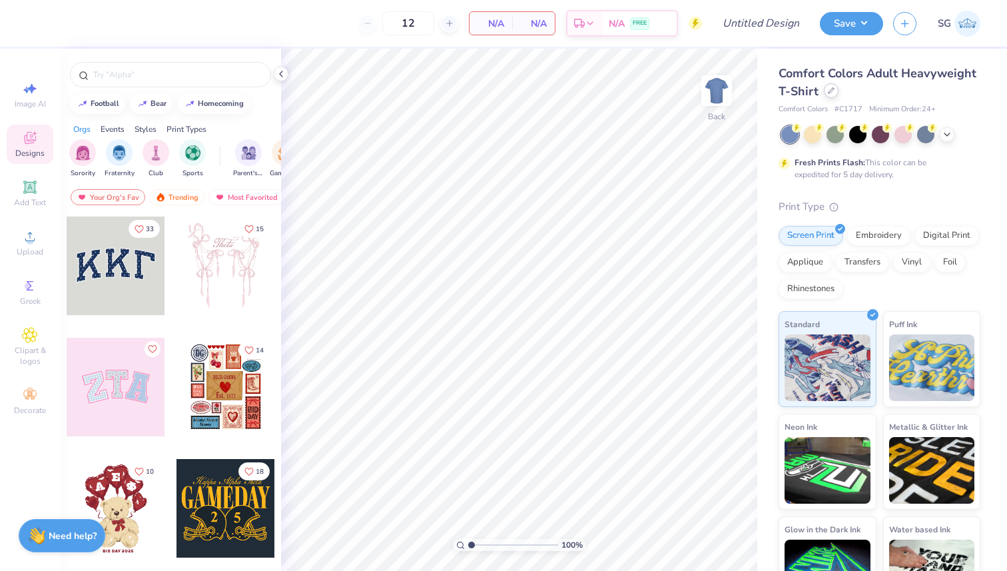
click at [829, 92] on icon at bounding box center [831, 90] width 7 height 7
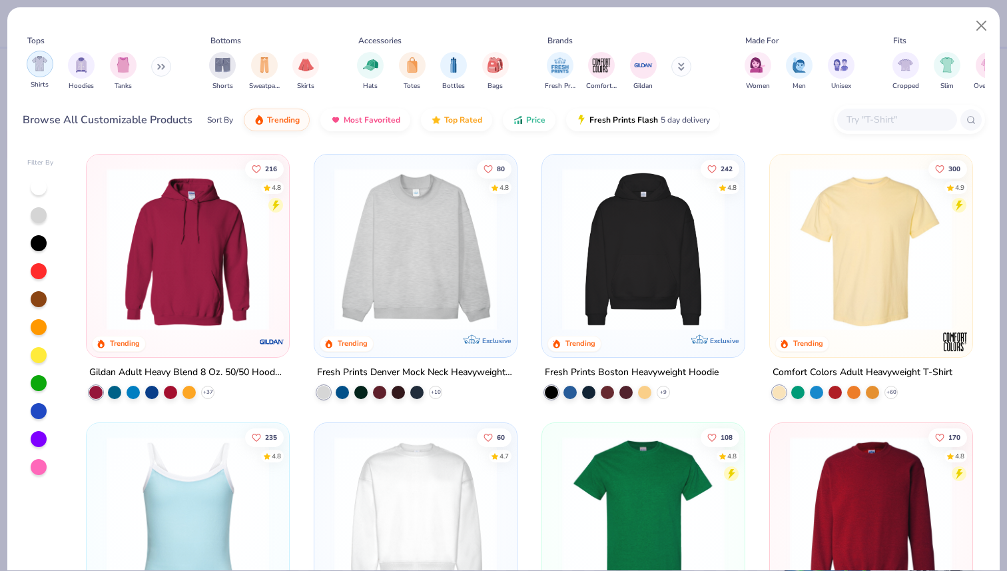
click at [41, 71] on div "filter for Shirts" at bounding box center [40, 64] width 27 height 27
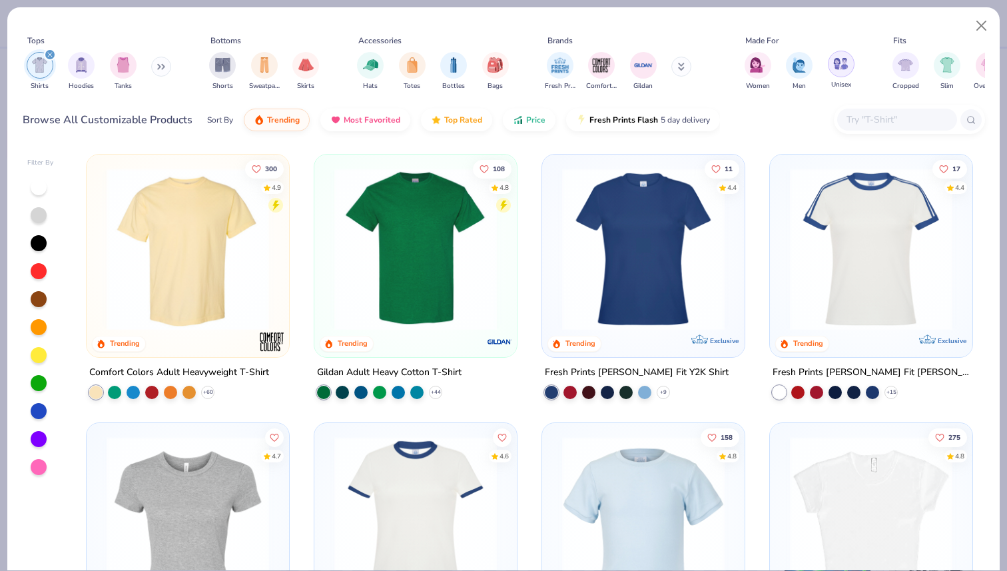
click at [828, 65] on div "filter for Unisex" at bounding box center [841, 64] width 27 height 27
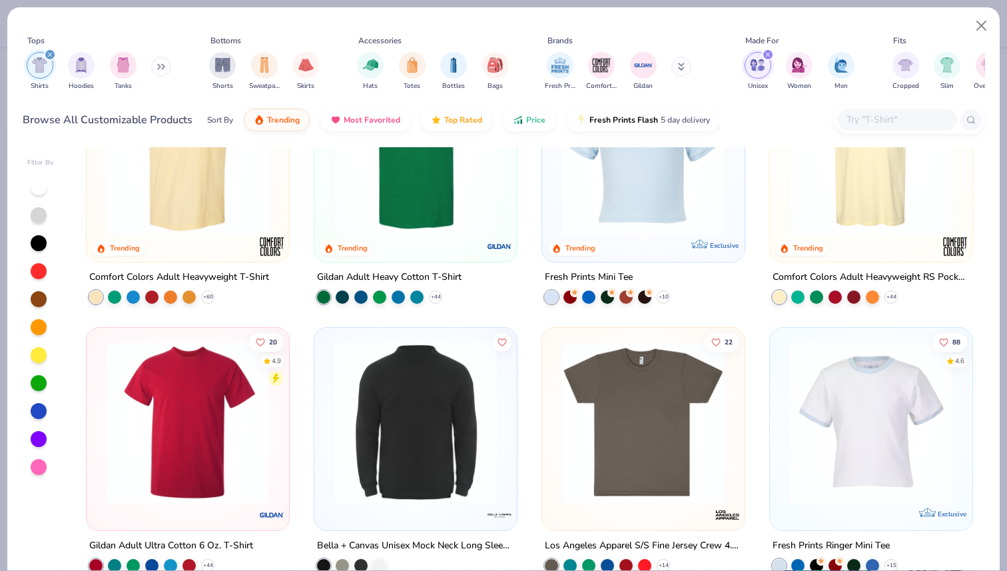
scroll to position [27, 0]
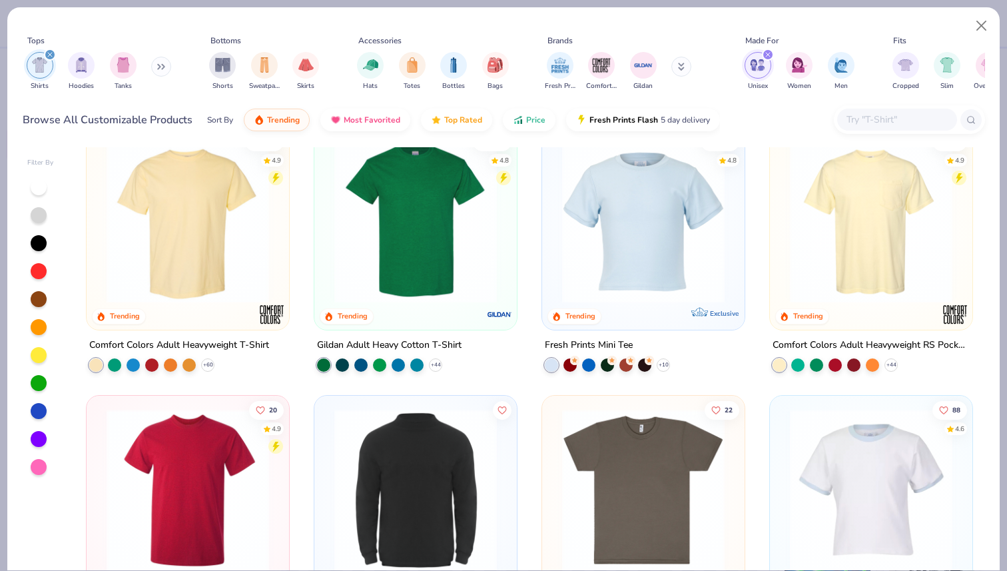
click at [212, 264] on img at bounding box center [188, 222] width 176 height 163
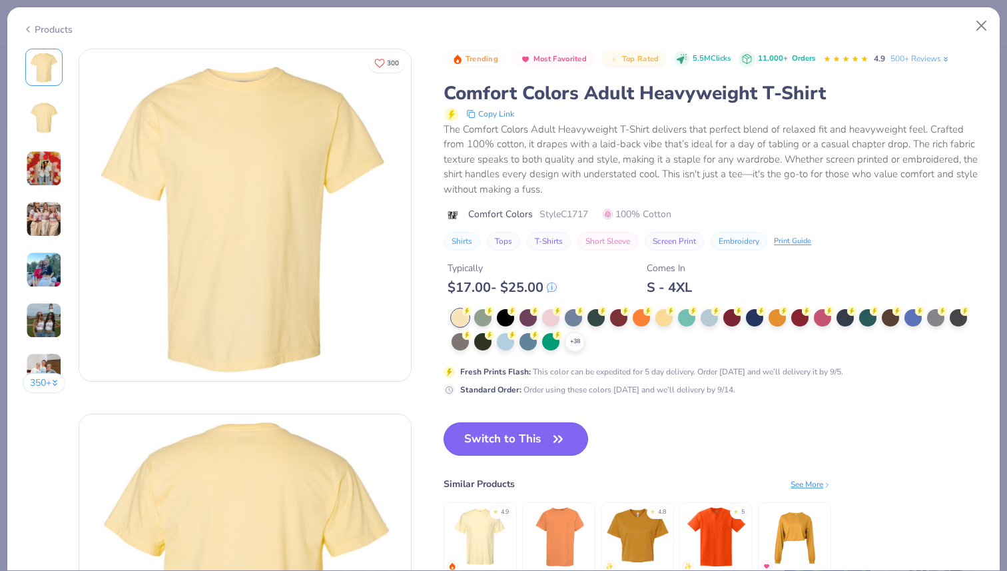
click at [529, 436] on button "Switch to This" at bounding box center [516, 438] width 145 height 33
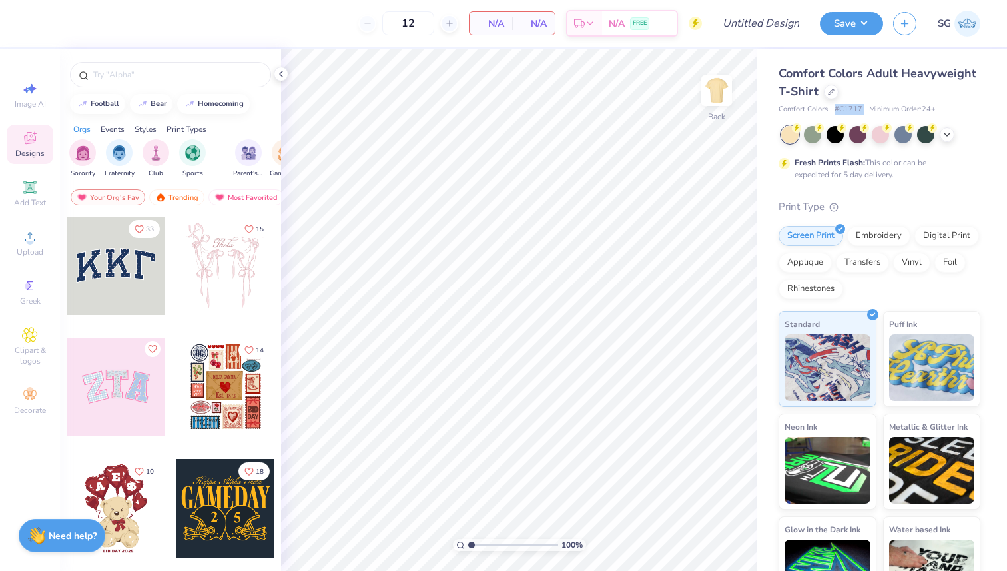
drag, startPoint x: 836, startPoint y: 109, endPoint x: 870, endPoint y: 109, distance: 34.6
click at [870, 109] on div "Comfort Colors # C1717 Minimum Order: 24 +" at bounding box center [880, 109] width 202 height 11
copy span "# C1717"
click at [949, 135] on icon at bounding box center [947, 133] width 11 height 11
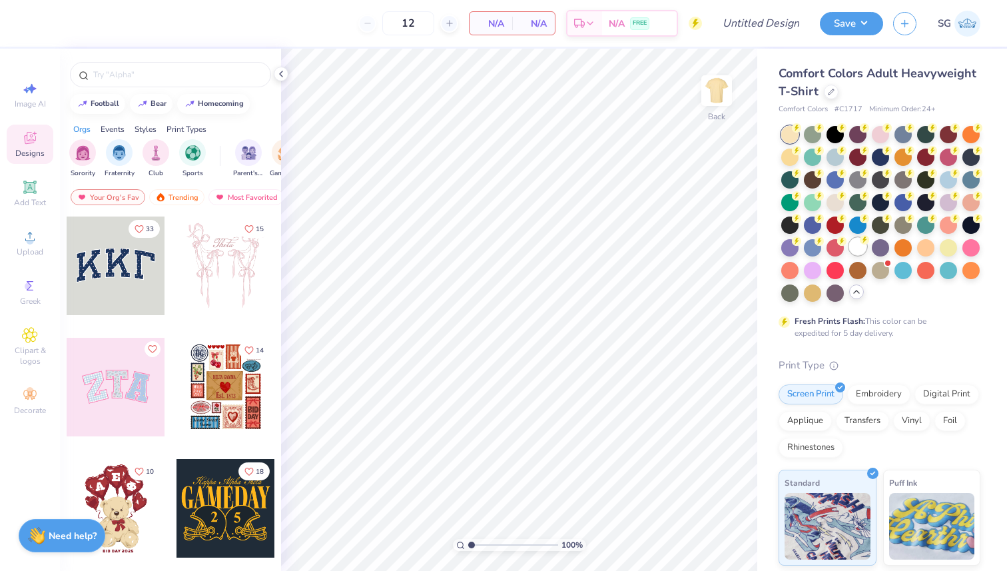
click at [858, 244] on div at bounding box center [857, 246] width 17 height 17
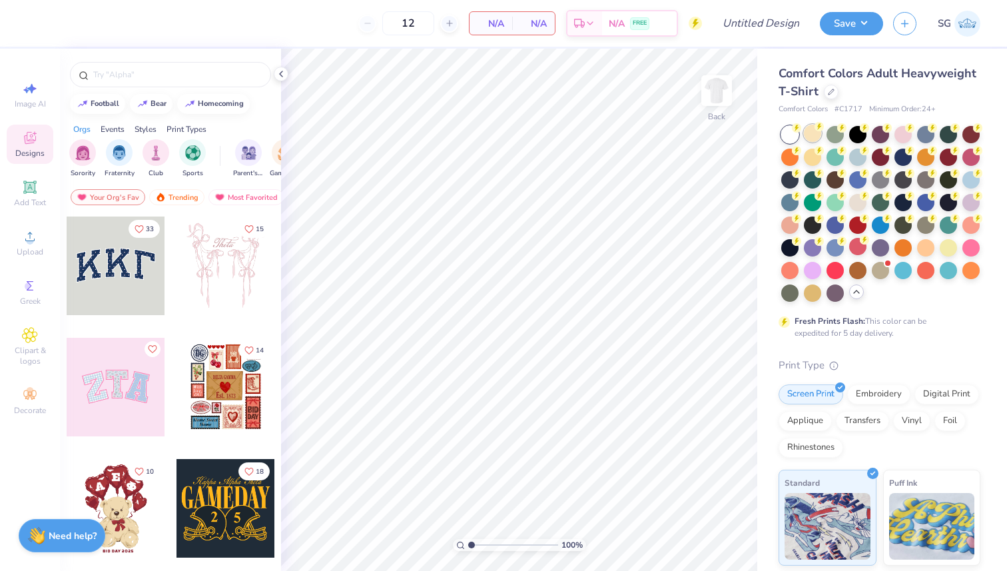
click at [811, 129] on div at bounding box center [812, 133] width 17 height 17
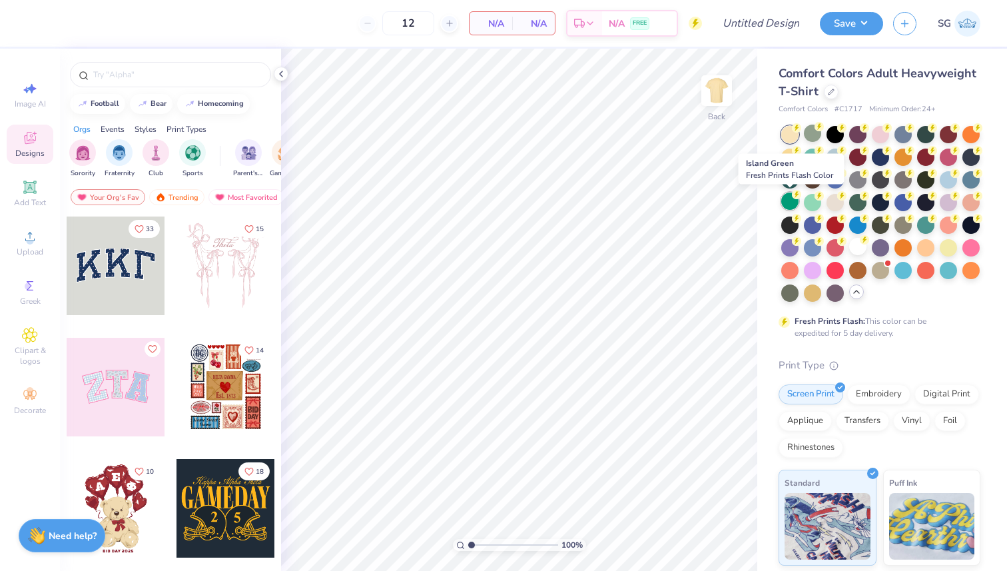
click at [795, 202] on div at bounding box center [789, 200] width 17 height 17
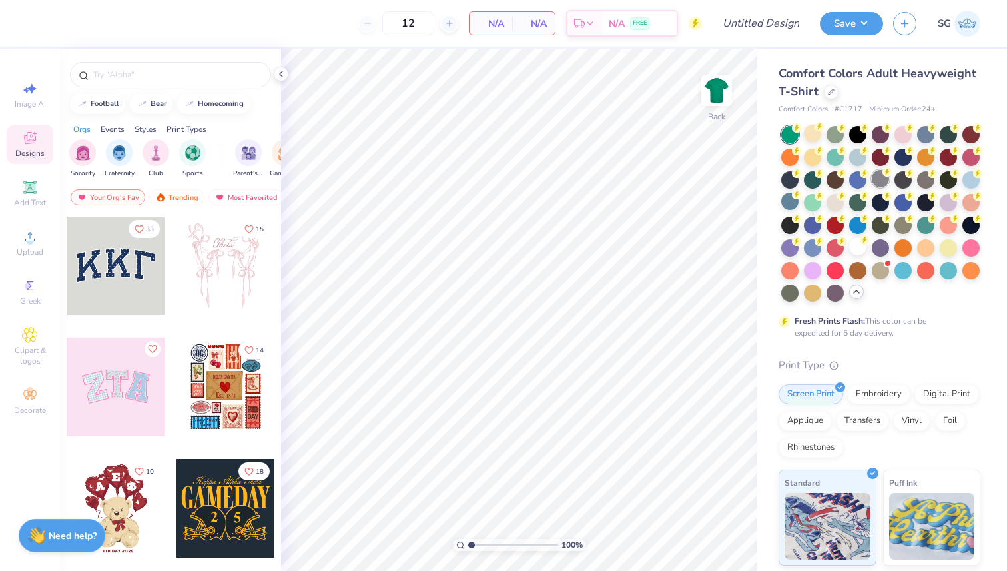
click at [882, 184] on div at bounding box center [880, 178] width 17 height 17
click at [205, 76] on input "text" at bounding box center [177, 74] width 170 height 13
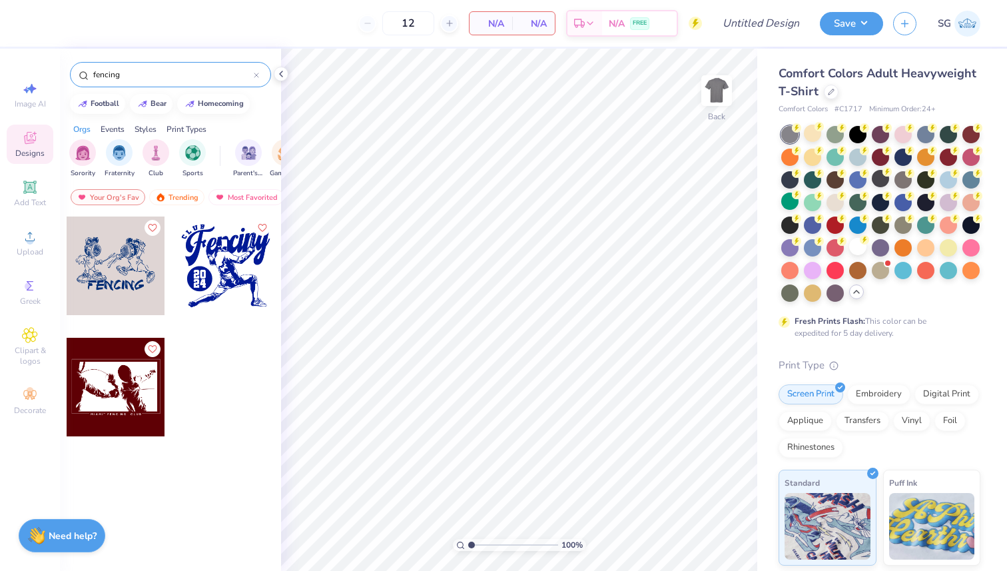
type input "fencing"
click at [234, 292] on div at bounding box center [225, 265] width 99 height 99
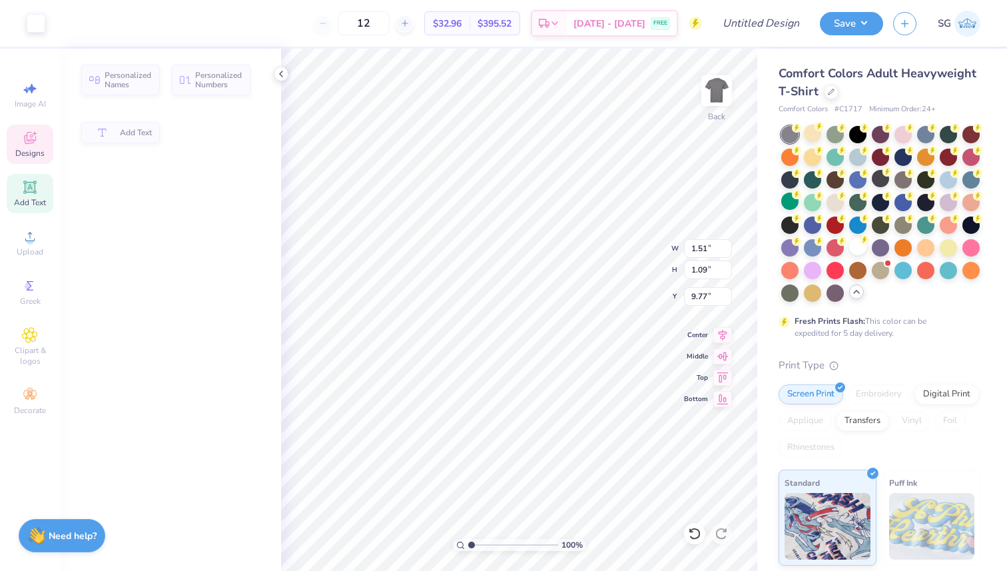
type input "1.51"
type input "1.09"
type input "9.77"
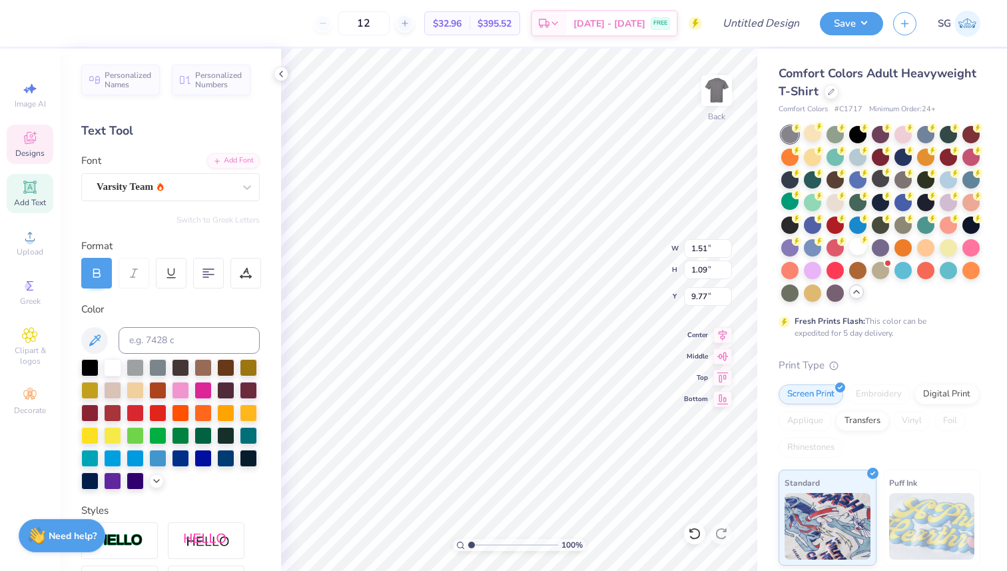
type textarea "25"
click at [862, 20] on button "Save" at bounding box center [851, 21] width 63 height 23
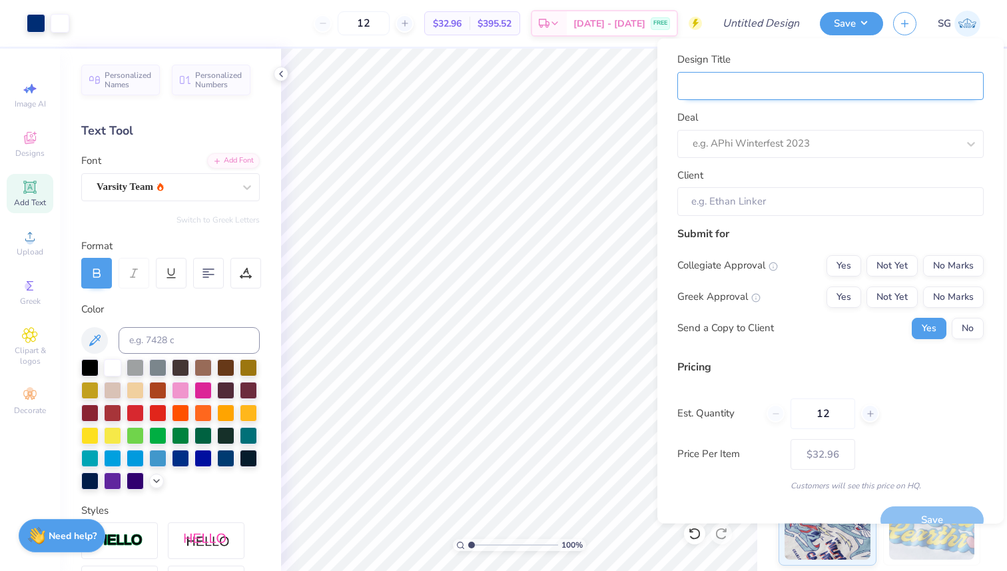
click at [823, 93] on input "Design Title" at bounding box center [830, 85] width 306 height 29
type input "F"
type input "Fe"
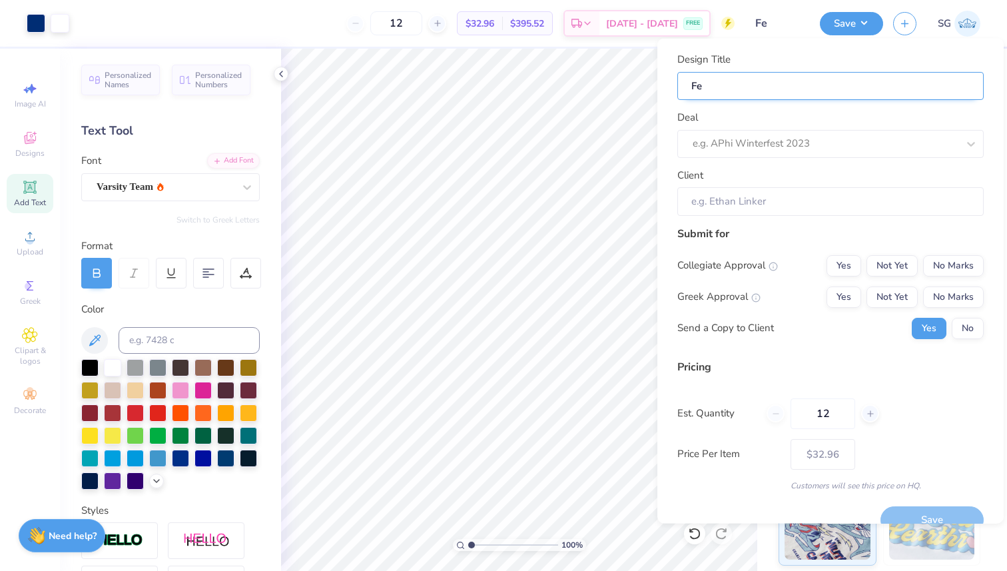
type input "Fen"
type input "Fenc"
type input "Fenci"
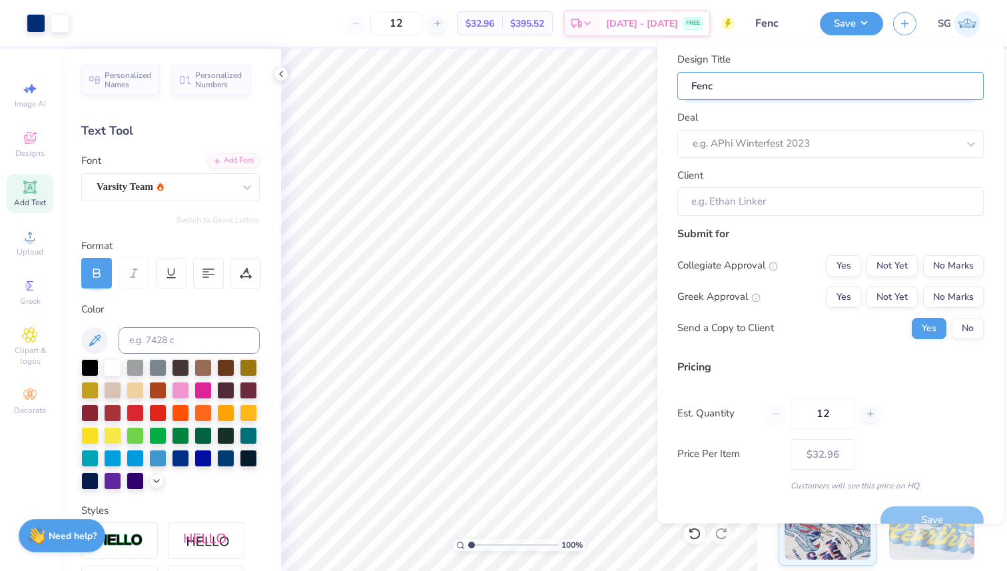
type input "Fenci"
type input "Fencin"
type input "Fencing"
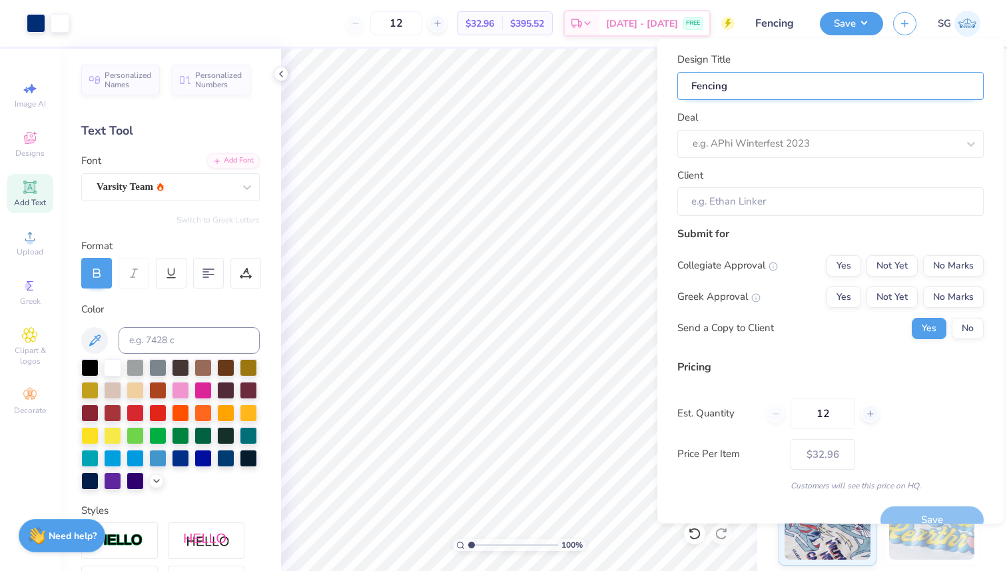
type input "Fencing"
type input "Fencing C"
type input "Fencing Cl"
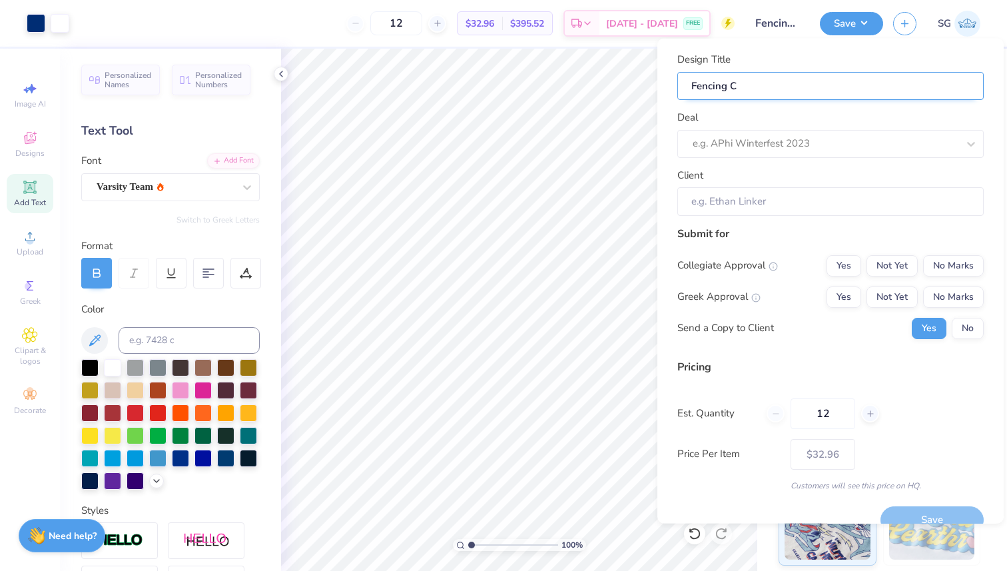
type input "Fencing Cl"
type input "Fencing Clu"
type input "Fencing Club"
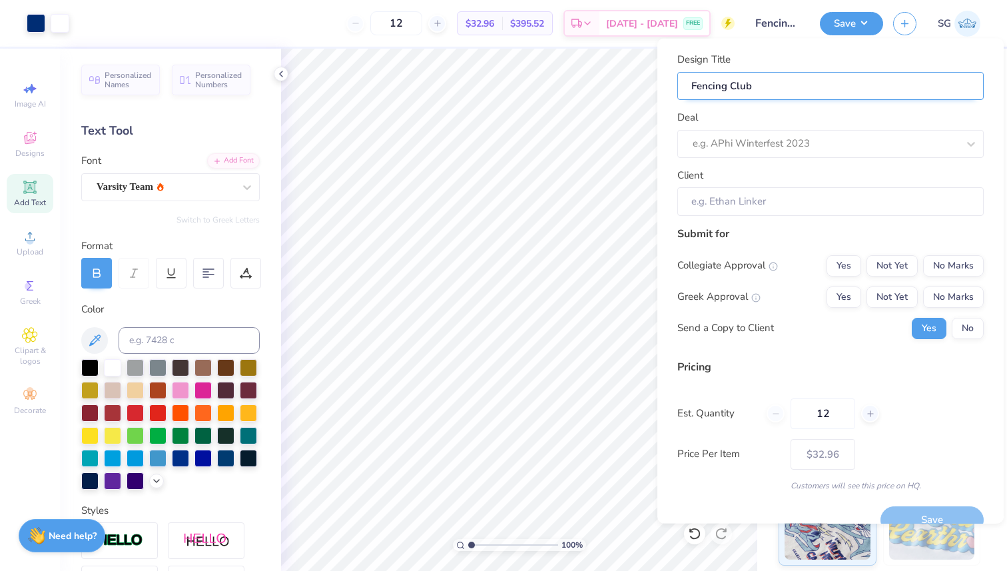
type input "Fencing Club 1"
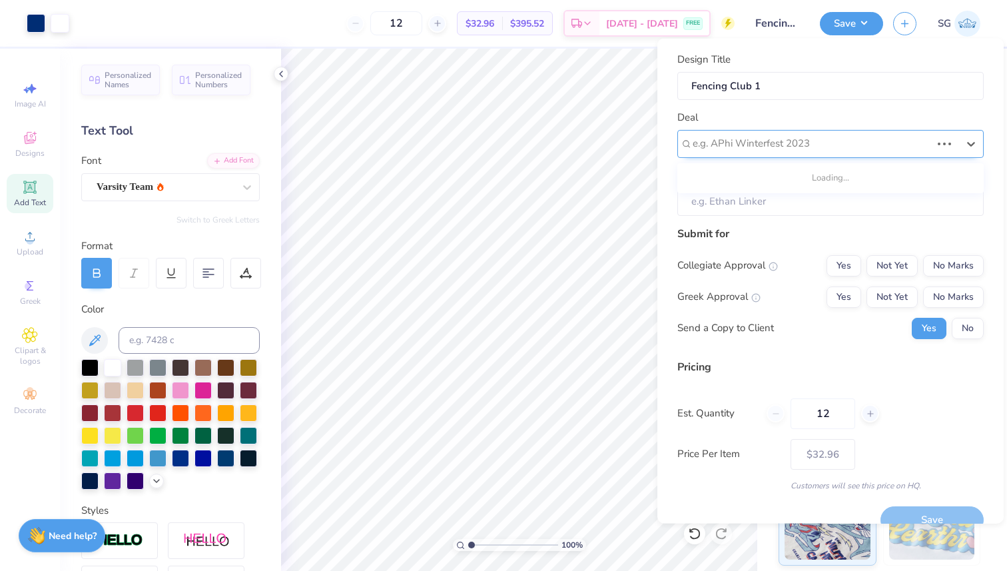
click at [813, 144] on div at bounding box center [812, 144] width 238 height 18
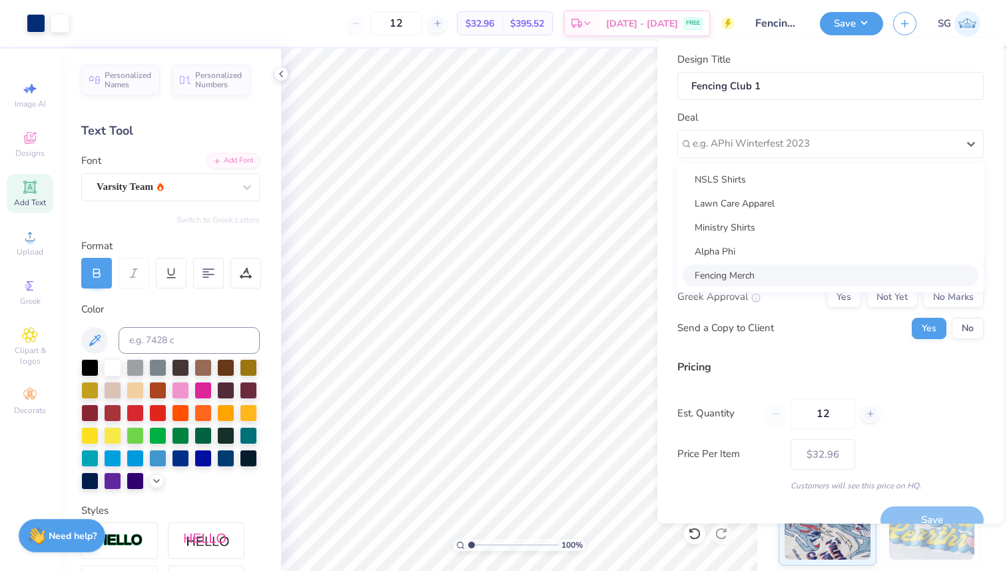
click at [780, 269] on div "Fencing Merch" at bounding box center [831, 275] width 296 height 22
type input "Cody L"
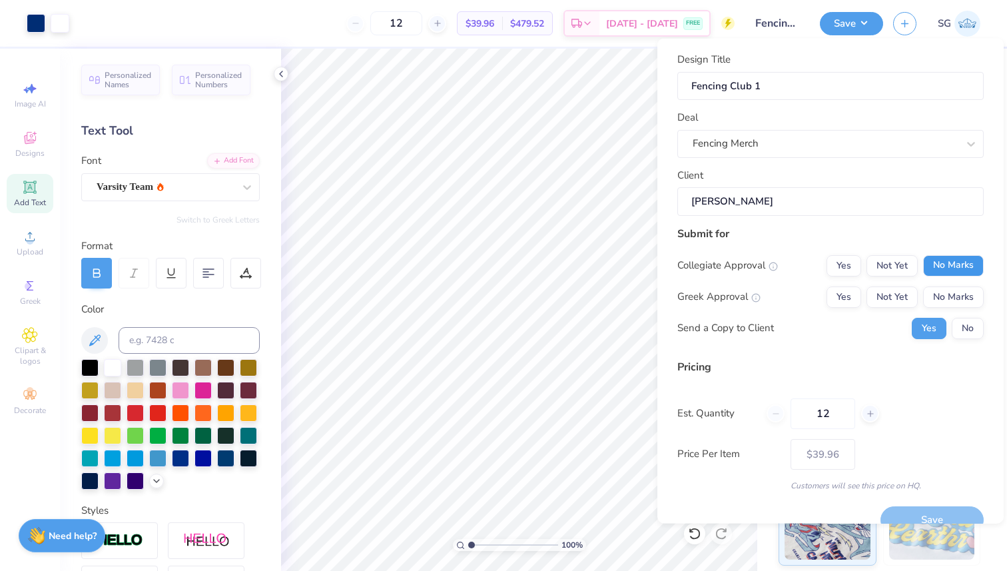
click at [941, 266] on button "No Marks" at bounding box center [953, 264] width 61 height 21
click at [949, 292] on button "No Marks" at bounding box center [953, 296] width 61 height 21
click at [971, 326] on button "No" at bounding box center [968, 327] width 32 height 21
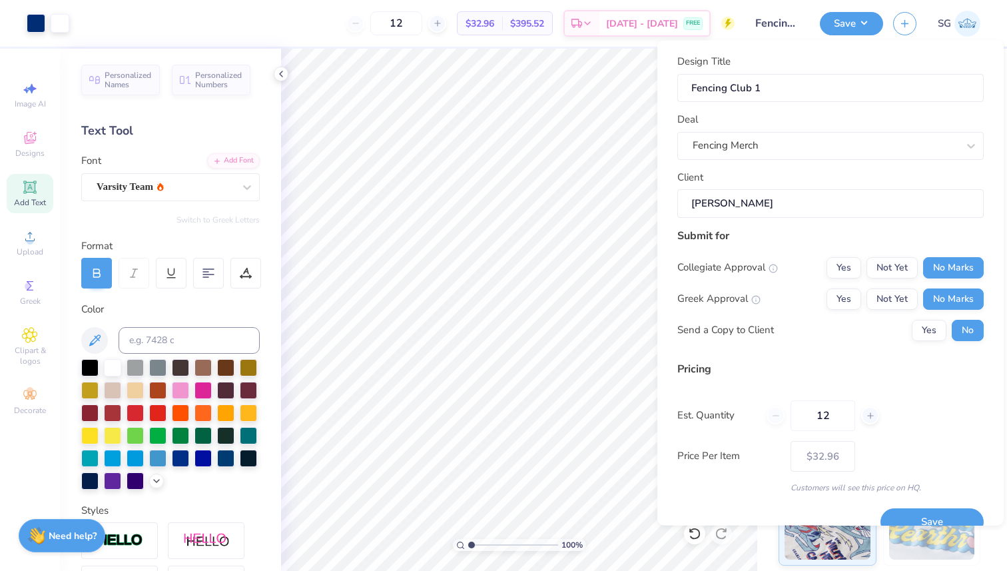
scroll to position [23, 0]
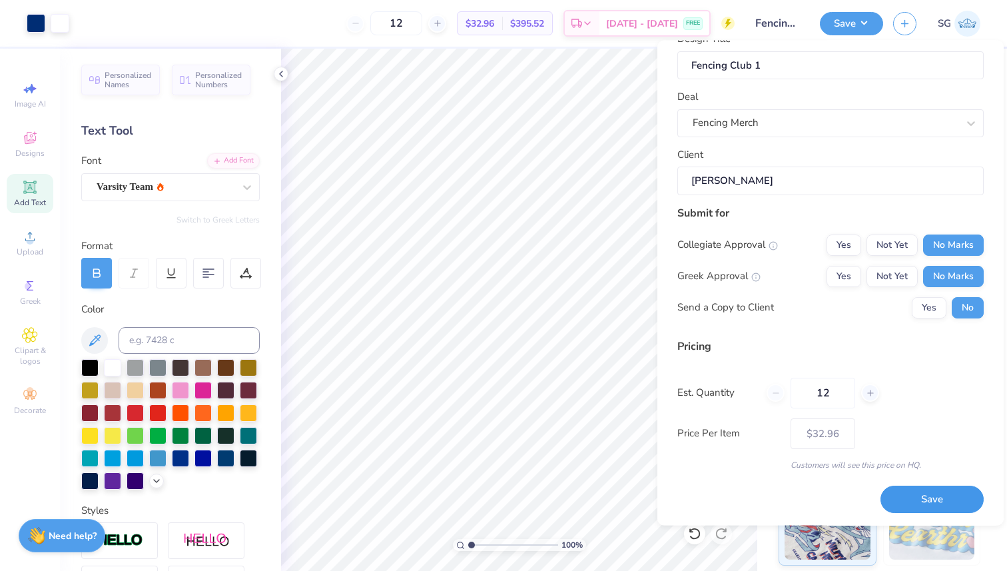
click at [916, 490] on button "Save" at bounding box center [931, 499] width 103 height 27
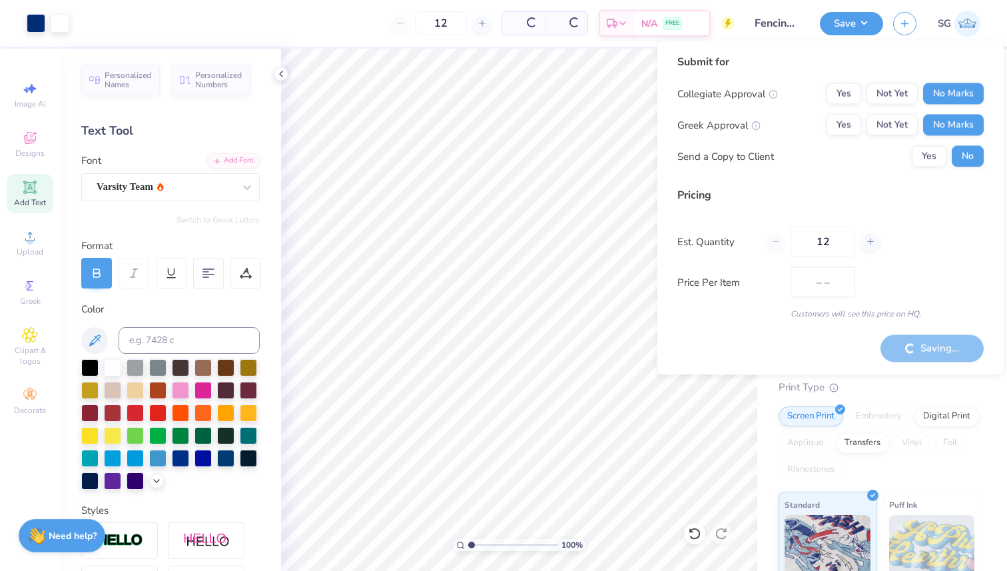
type input "$32.96"
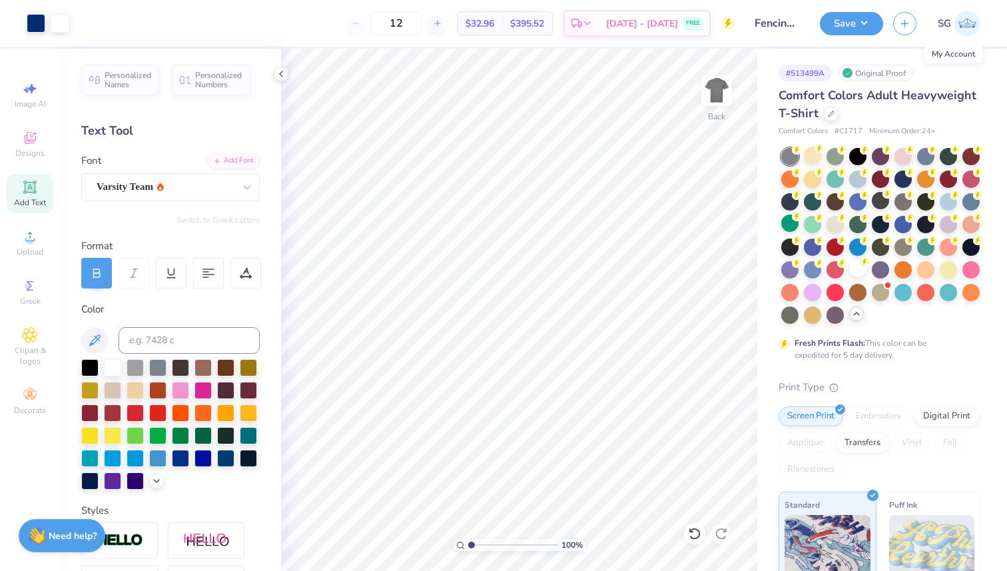
click at [966, 25] on img at bounding box center [967, 24] width 26 height 26
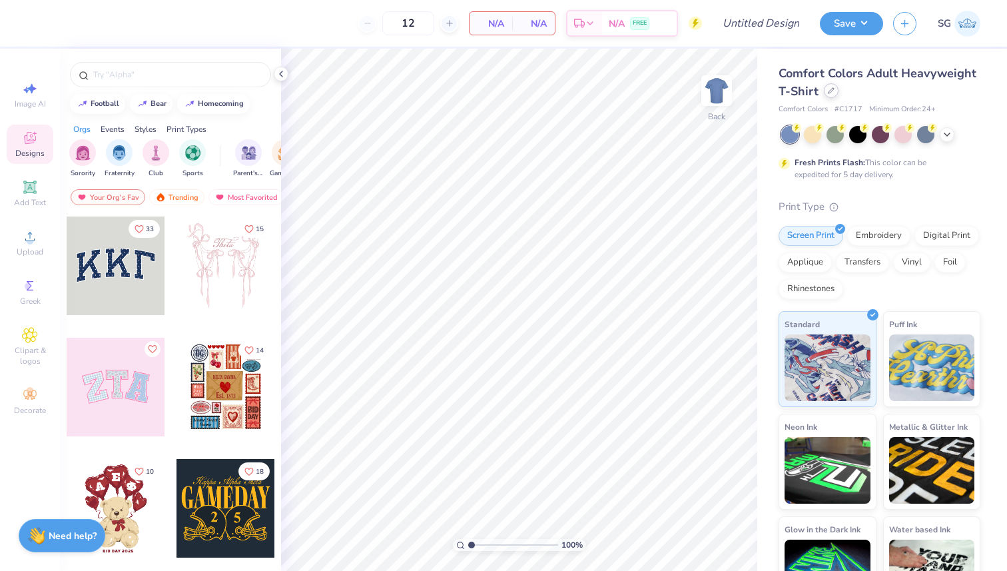
click at [832, 92] on icon at bounding box center [831, 90] width 7 height 7
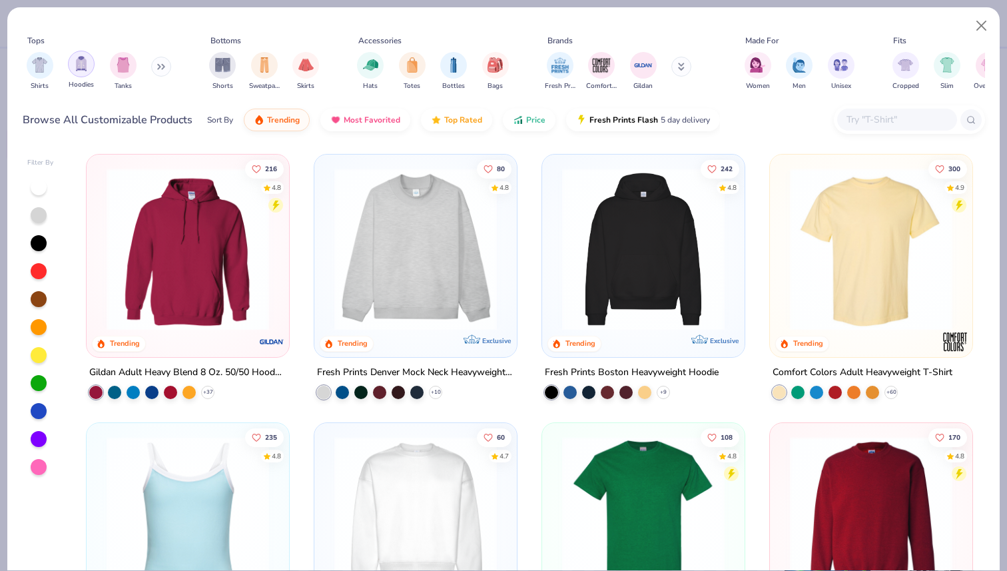
click at [83, 67] on img "filter for Hoodies" at bounding box center [81, 63] width 15 height 15
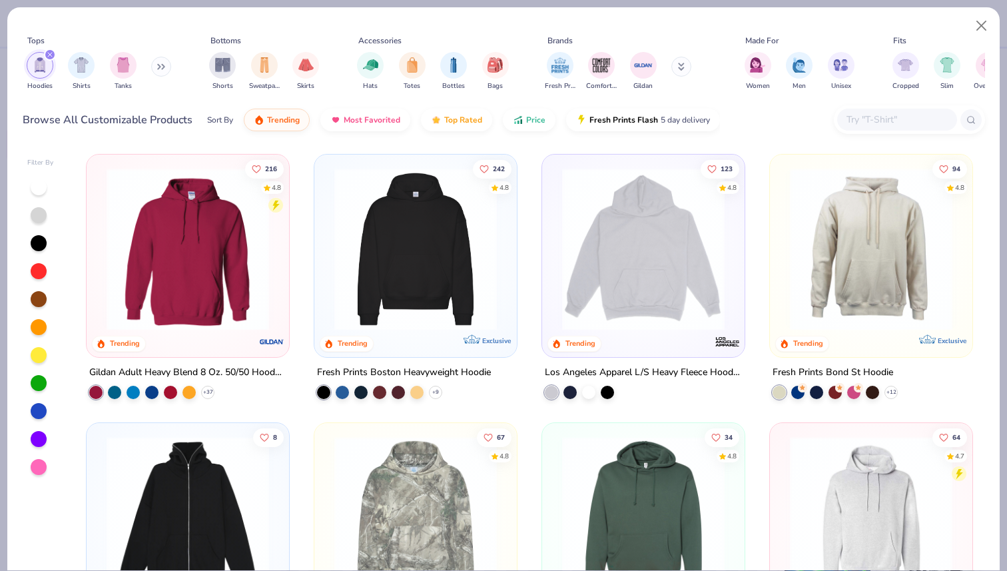
click at [409, 294] on img at bounding box center [416, 249] width 176 height 163
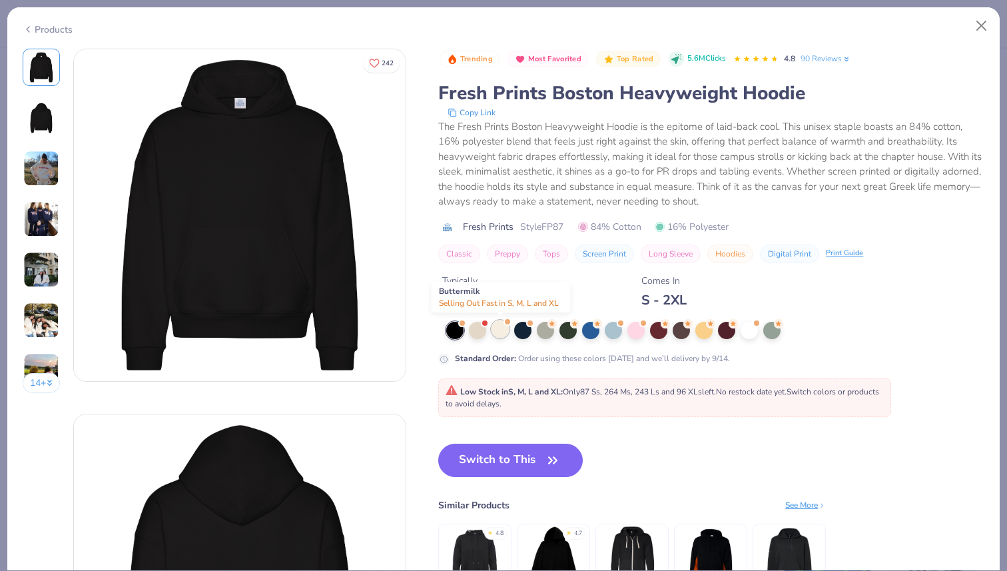
click at [503, 332] on div at bounding box center [500, 328] width 17 height 17
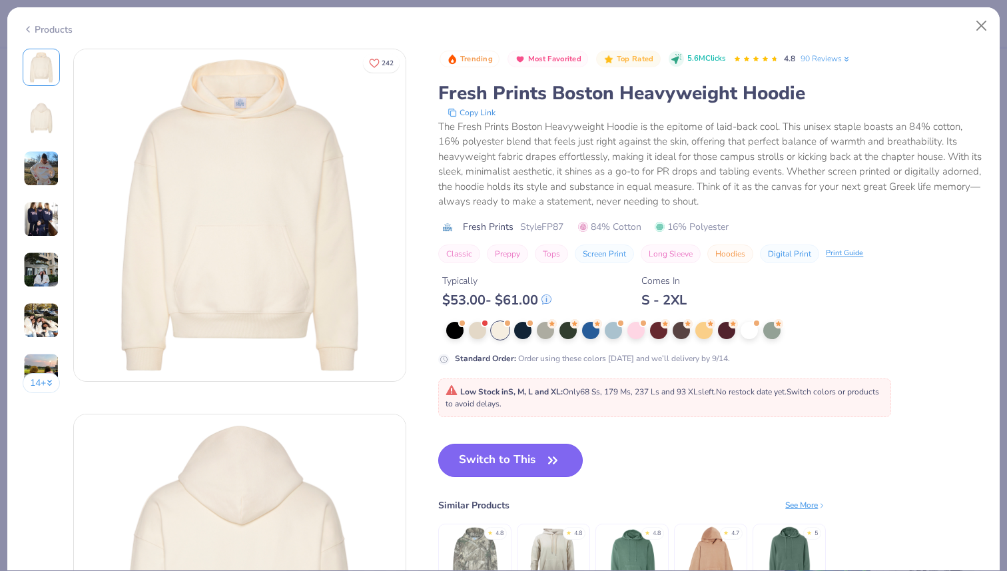
click at [511, 464] on button "Switch to This" at bounding box center [510, 460] width 145 height 33
type textarea "x"
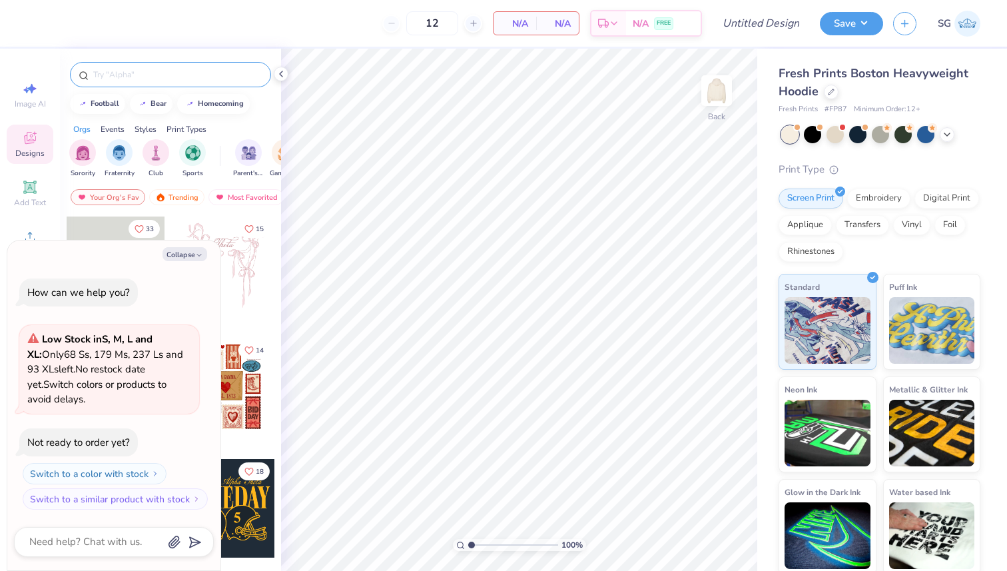
click at [210, 73] on input "text" at bounding box center [177, 74] width 170 height 13
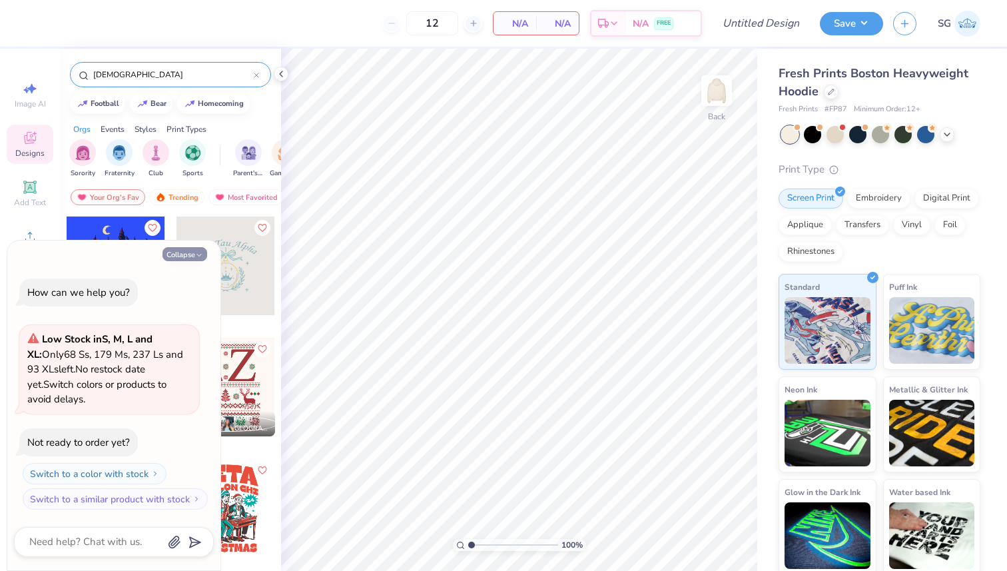
type input "[DEMOGRAPHIC_DATA]"
click at [195, 255] on icon "button" at bounding box center [199, 255] width 8 height 8
type textarea "x"
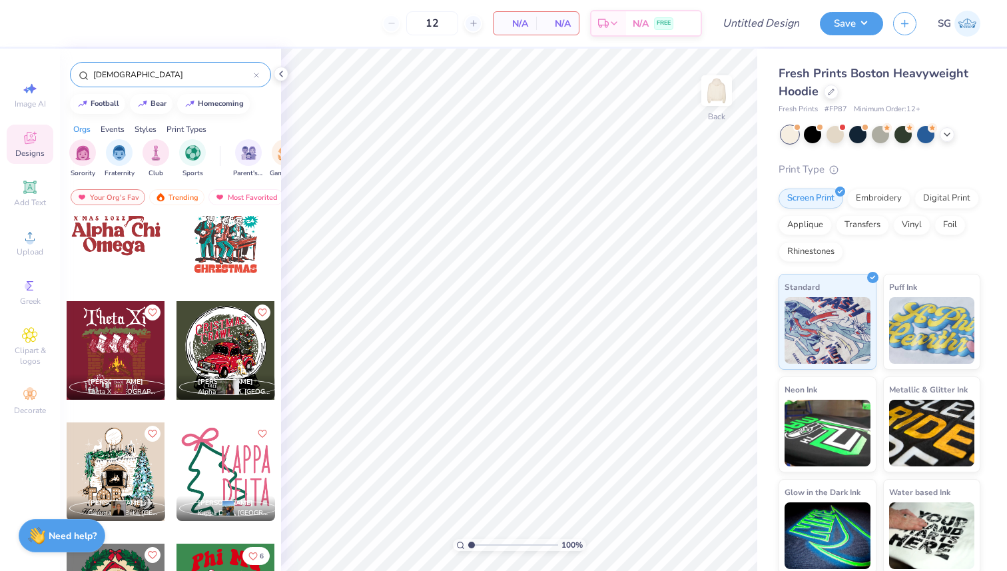
scroll to position [201, 0]
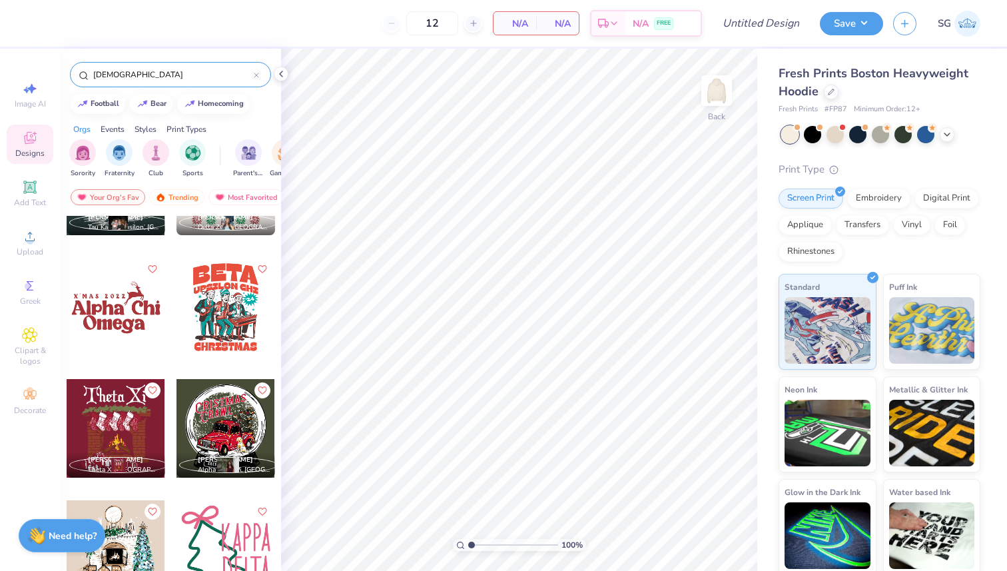
drag, startPoint x: 165, startPoint y: 70, endPoint x: 27, endPoint y: 75, distance: 137.9
click at [27, 75] on div "12 N/A Per Item N/A Total Est. Delivery N/A FREE Design Title Save SG Image AI …" at bounding box center [503, 285] width 1007 height 571
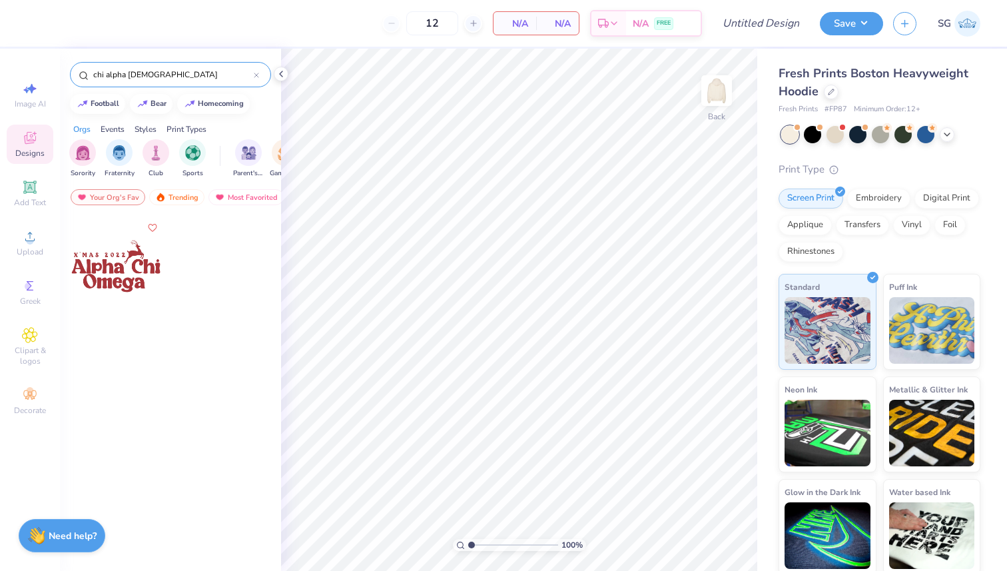
drag, startPoint x: 186, startPoint y: 71, endPoint x: 125, endPoint y: 73, distance: 61.3
click at [125, 73] on input "chi alpha [DEMOGRAPHIC_DATA]" at bounding box center [173, 74] width 162 height 13
drag, startPoint x: 128, startPoint y: 75, endPoint x: 69, endPoint y: 75, distance: 59.3
click at [69, 75] on div "chi alpha [DEMOGRAPHIC_DATA]" at bounding box center [170, 71] width 221 height 45
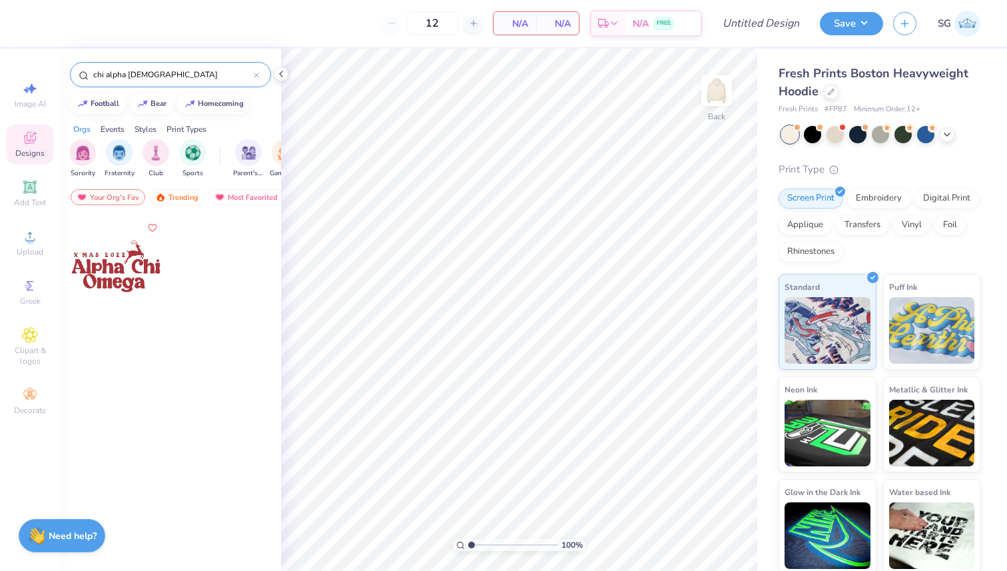
type input "[DEMOGRAPHIC_DATA]"
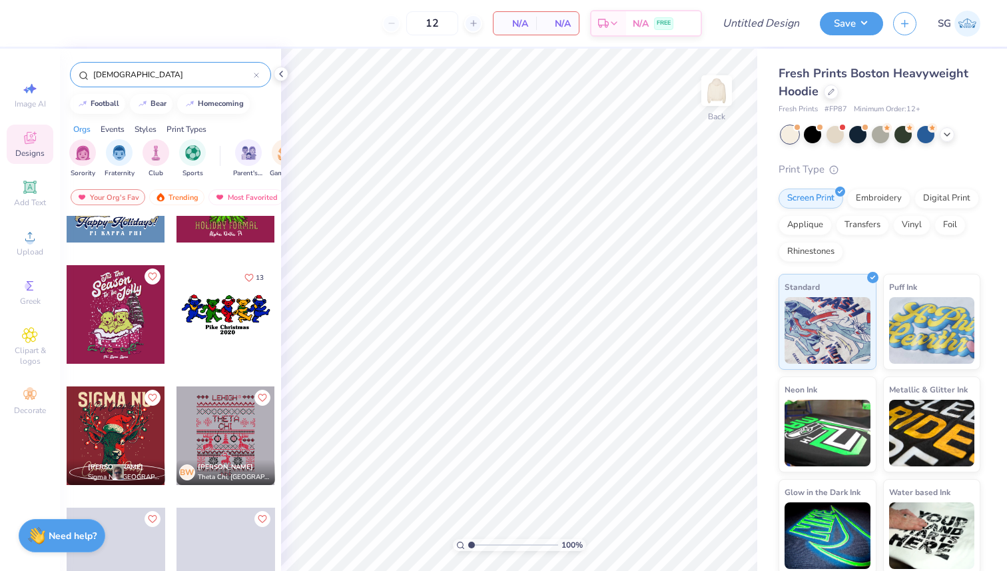
scroll to position [928, 0]
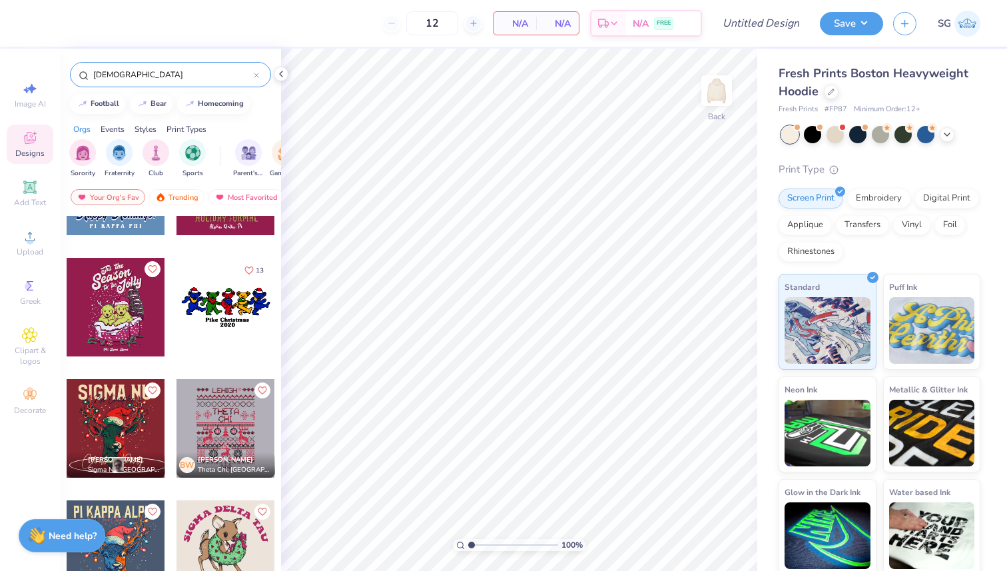
click at [149, 69] on input "[DEMOGRAPHIC_DATA]" at bounding box center [173, 74] width 162 height 13
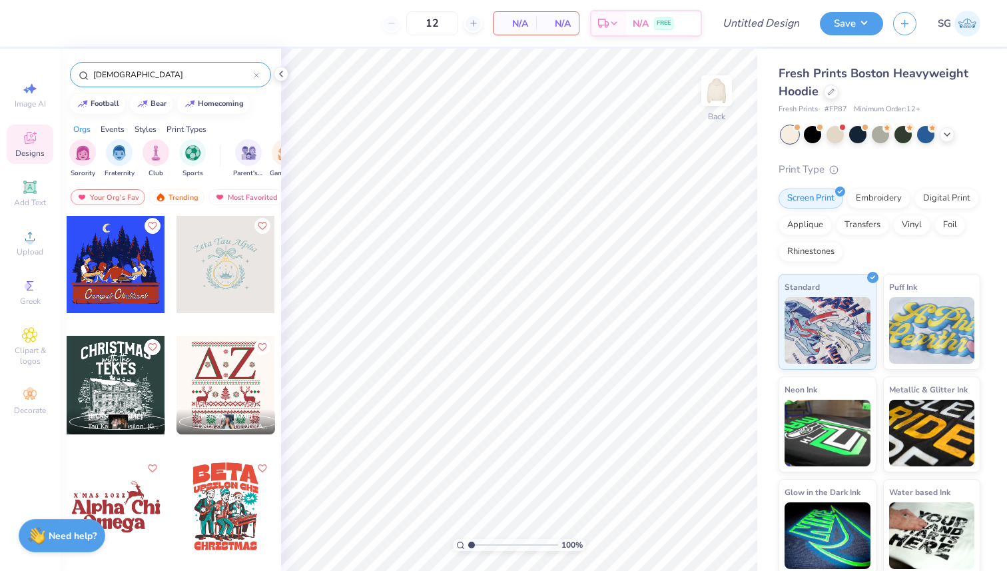
scroll to position [0, 0]
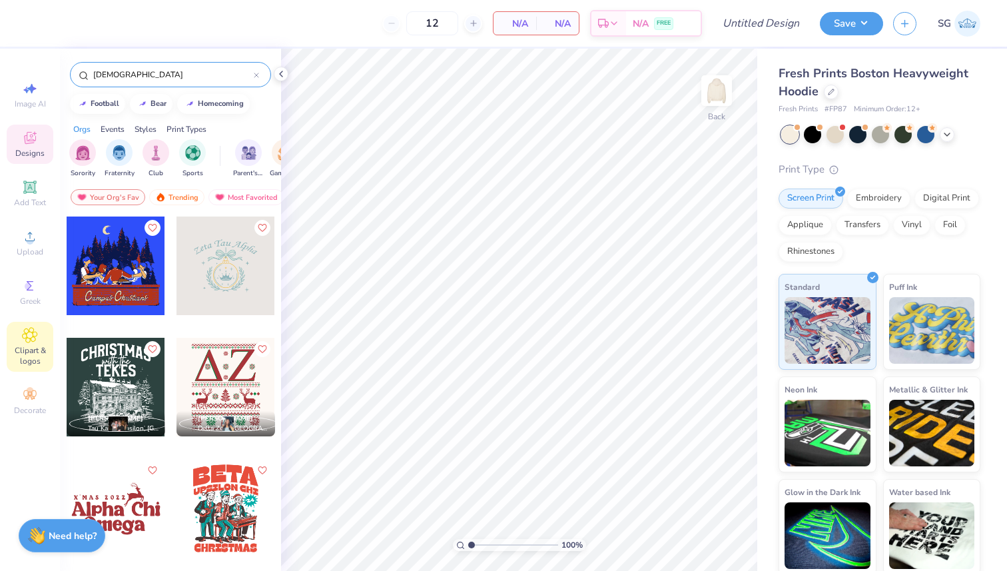
click at [29, 358] on span "Clipart & logos" at bounding box center [30, 355] width 47 height 21
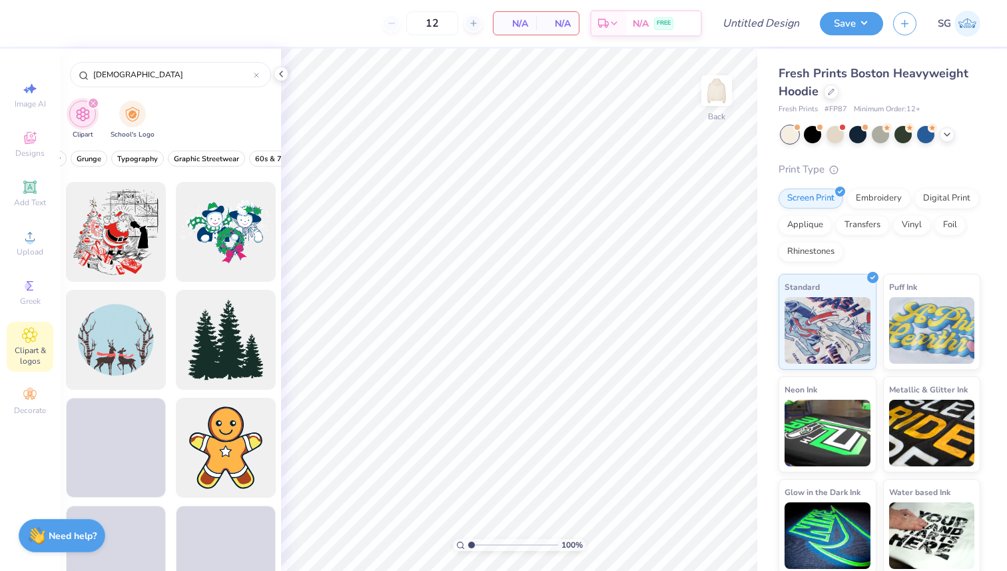
scroll to position [9292, 0]
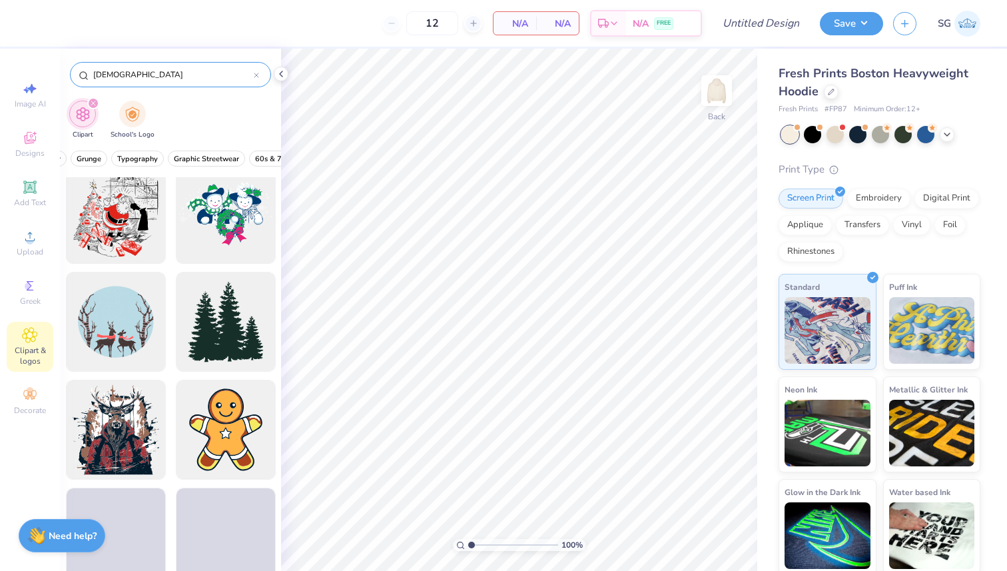
drag, startPoint x: 145, startPoint y: 76, endPoint x: 75, endPoint y: 76, distance: 70.6
click at [75, 76] on div "[DEMOGRAPHIC_DATA]" at bounding box center [170, 74] width 201 height 25
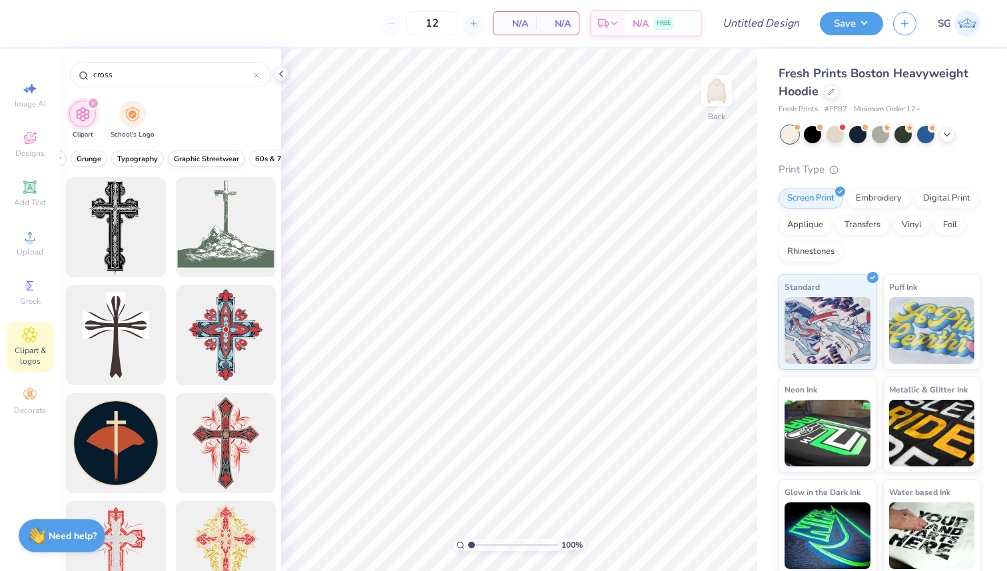
type input "cross"
click at [214, 158] on span "Graphic Streetwear" at bounding box center [206, 159] width 65 height 10
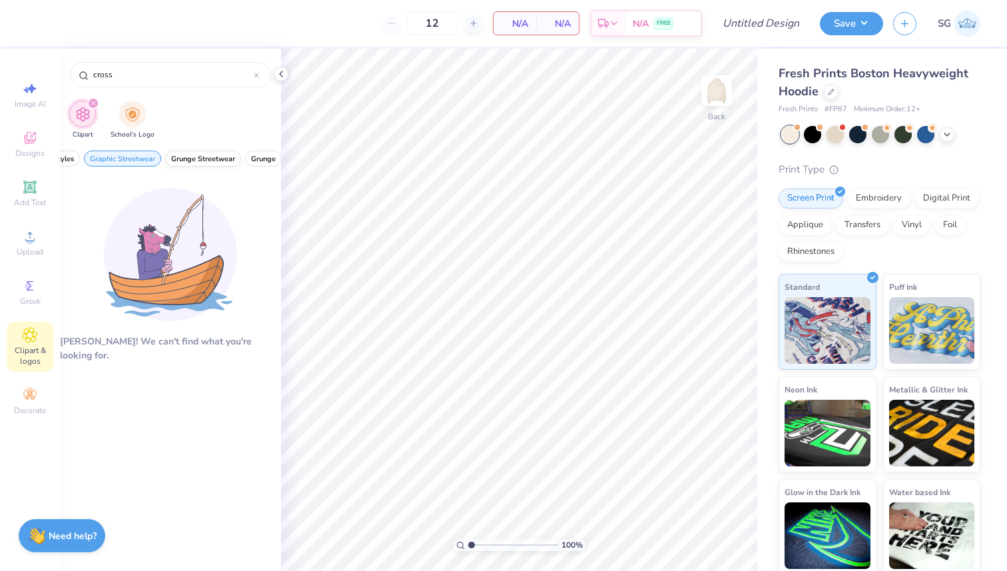
scroll to position [0, 0]
click at [141, 159] on span "Graphic Streetwear" at bounding box center [157, 159] width 65 height 10
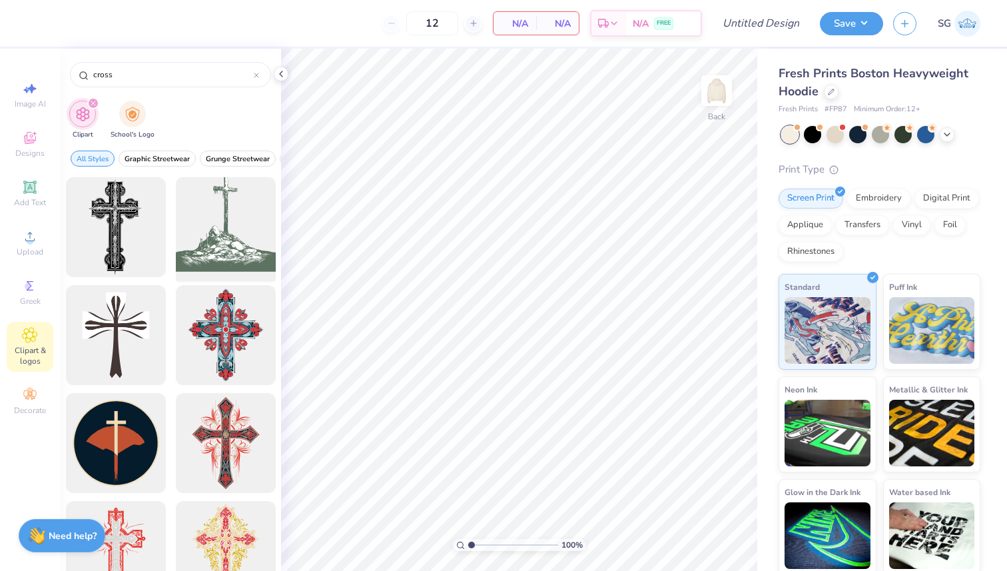
click at [219, 247] on div at bounding box center [225, 227] width 110 height 110
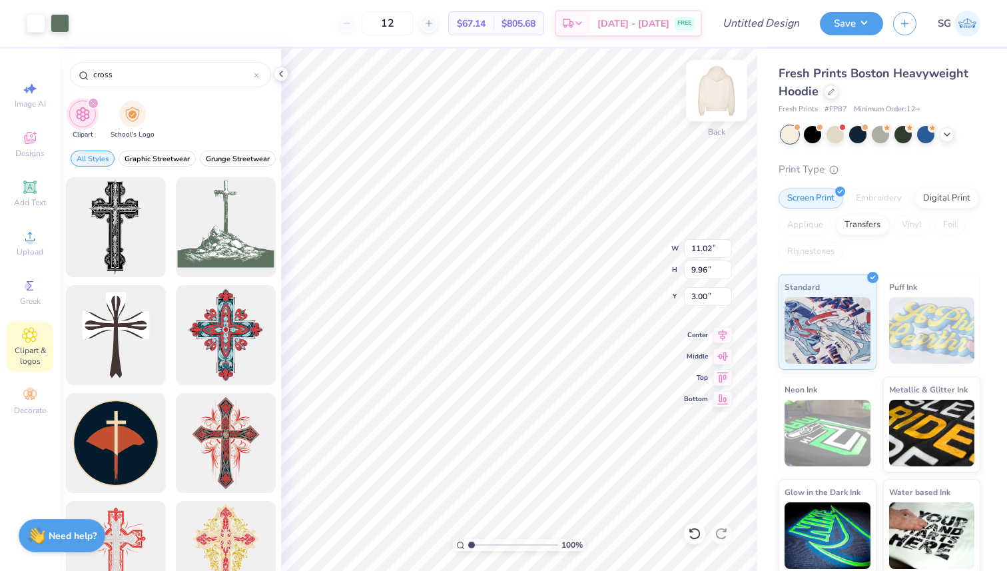
click at [719, 97] on img at bounding box center [716, 90] width 53 height 53
click at [712, 106] on img at bounding box center [716, 90] width 53 height 53
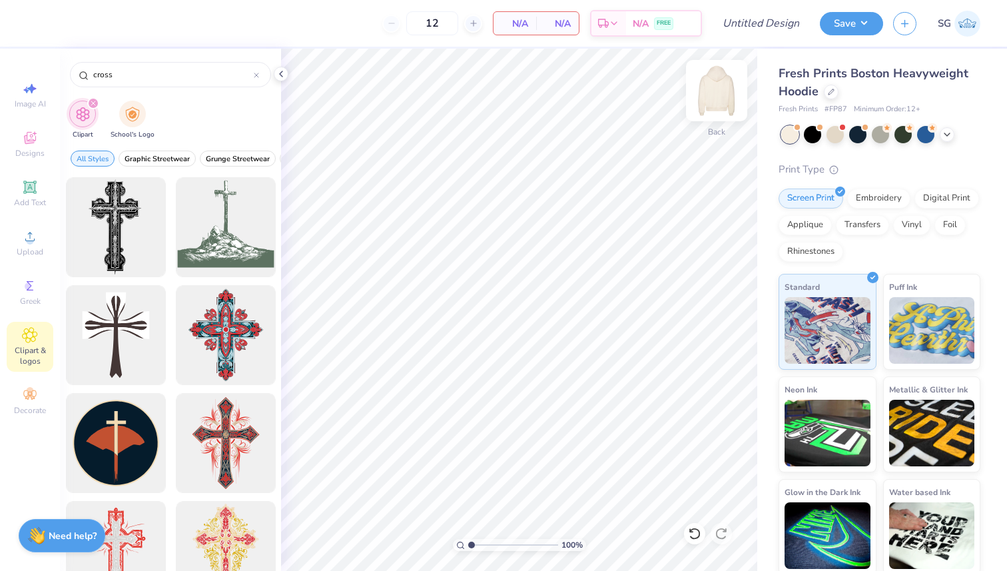
click at [706, 107] on div at bounding box center [716, 90] width 61 height 61
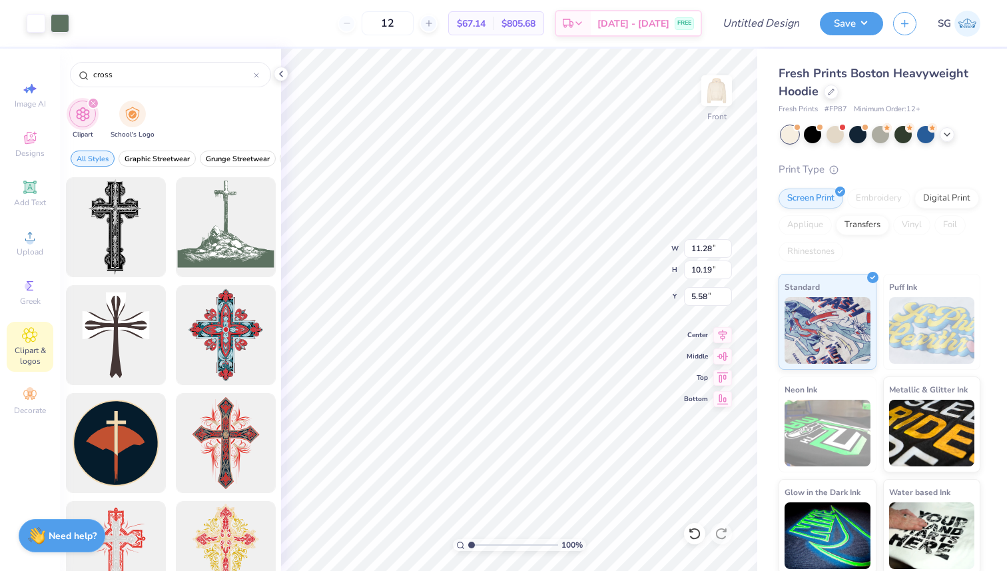
type input "5.58"
click at [35, 180] on icon at bounding box center [30, 187] width 16 height 16
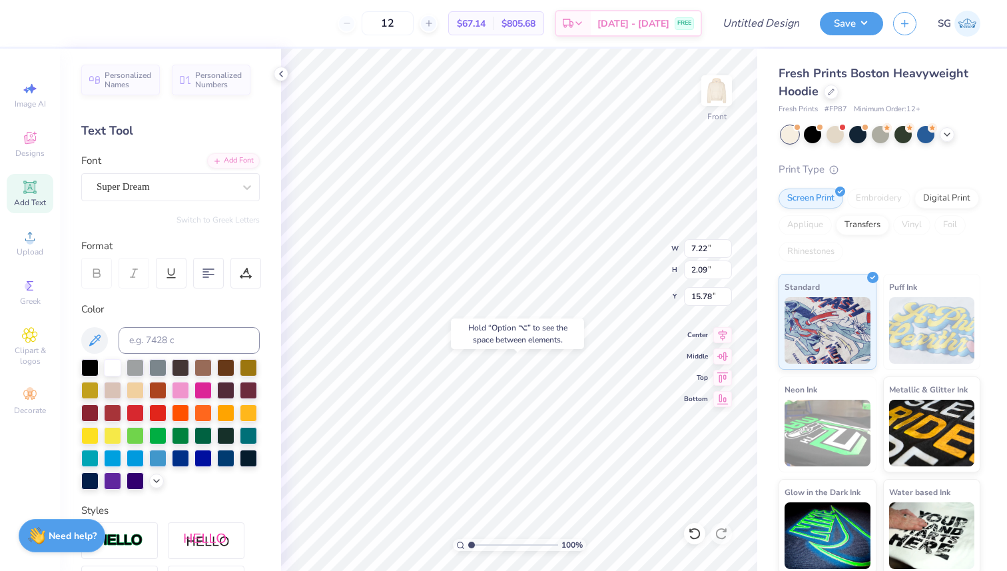
type input "15.78"
type textarea "c"
type textarea "Chi Alpha"
click at [174, 184] on div "Super Dream" at bounding box center [165, 186] width 140 height 21
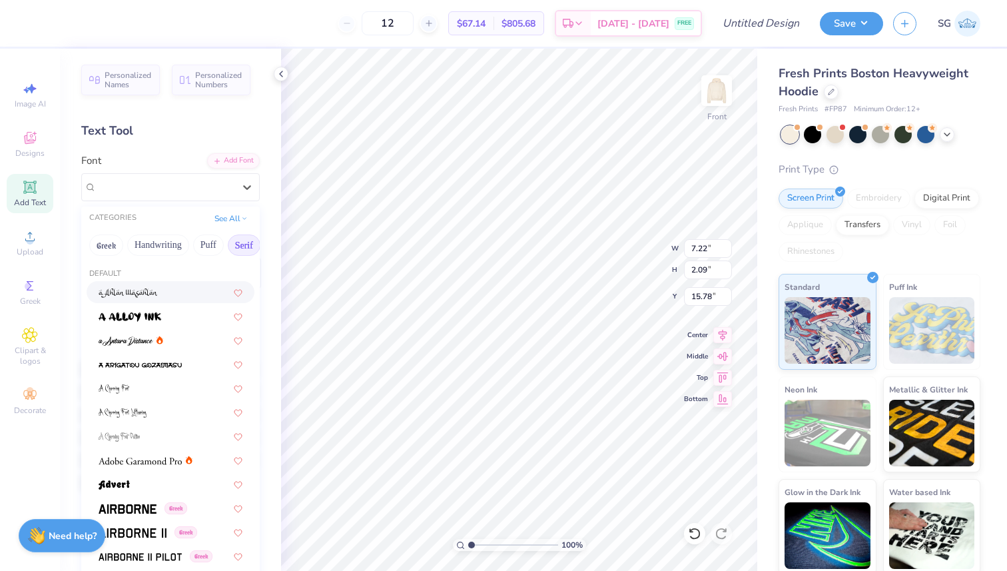
click at [239, 244] on button "Serif" at bounding box center [244, 244] width 33 height 21
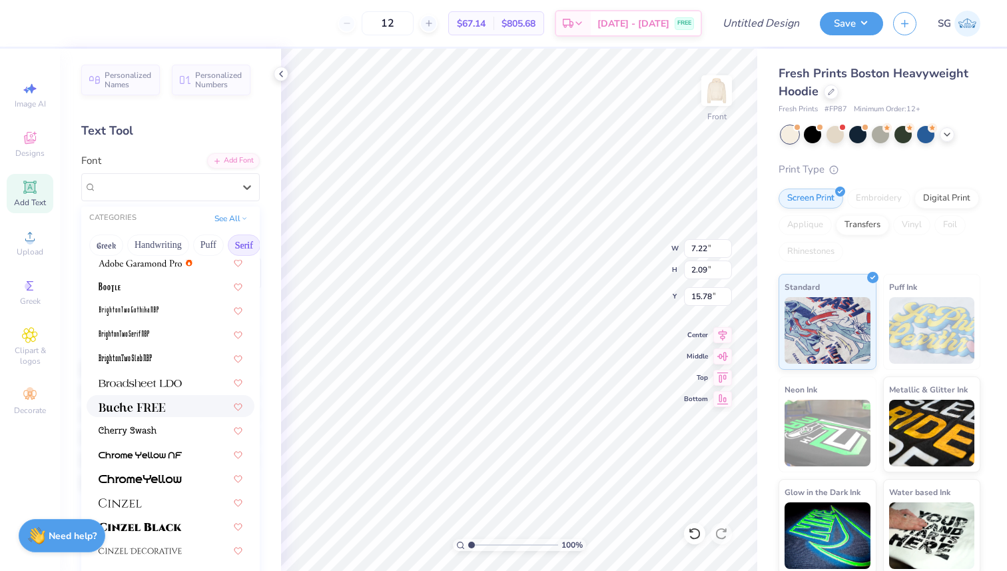
scroll to position [0, 0]
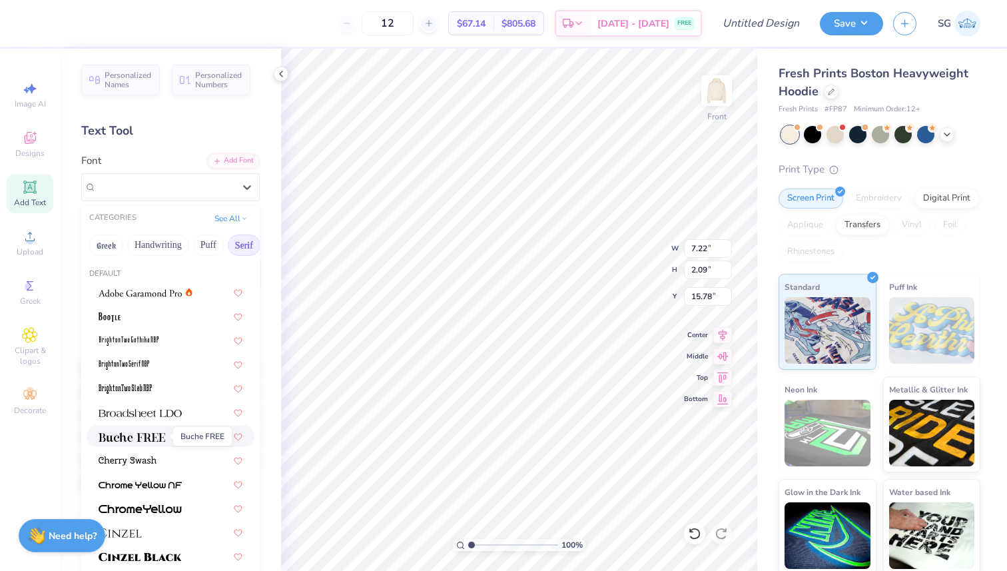
click at [164, 436] on img at bounding box center [132, 436] width 67 height 9
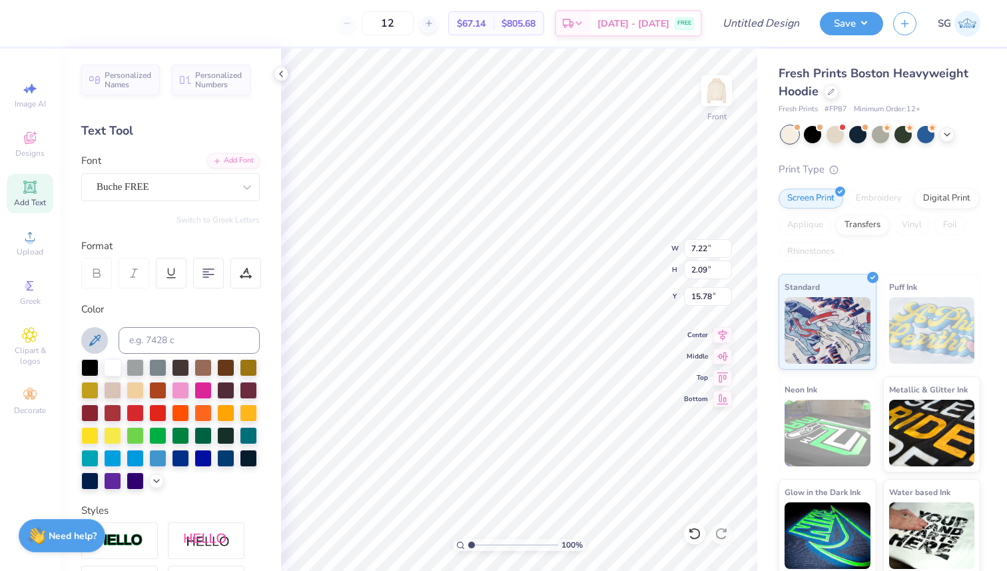
click at [95, 340] on icon at bounding box center [94, 339] width 11 height 11
type input "13.33"
type input "3.04"
type input "16.05"
type input "11.28"
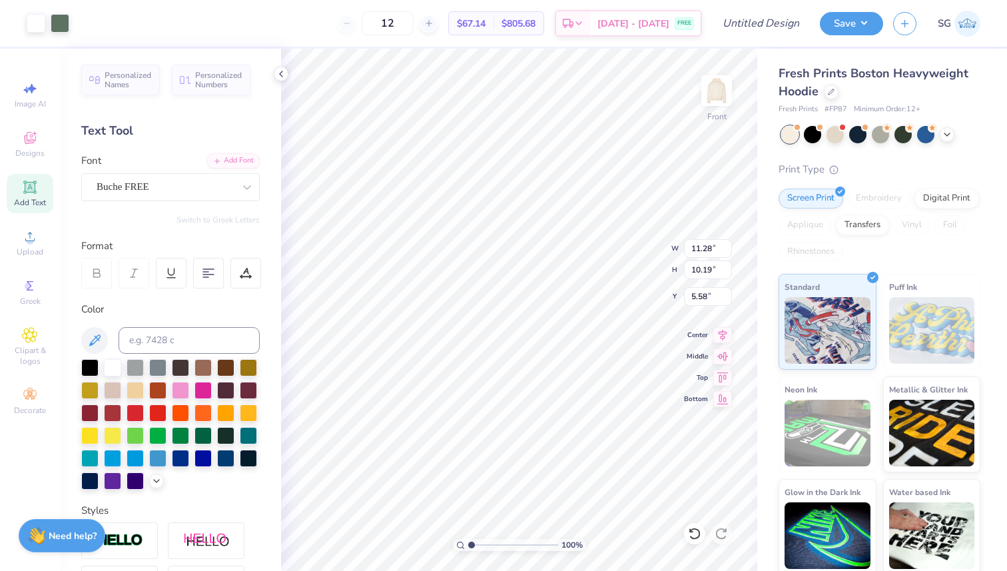
type input "10.19"
type input "10.44"
type input "13.33"
type input "3.04"
type input "6.57"
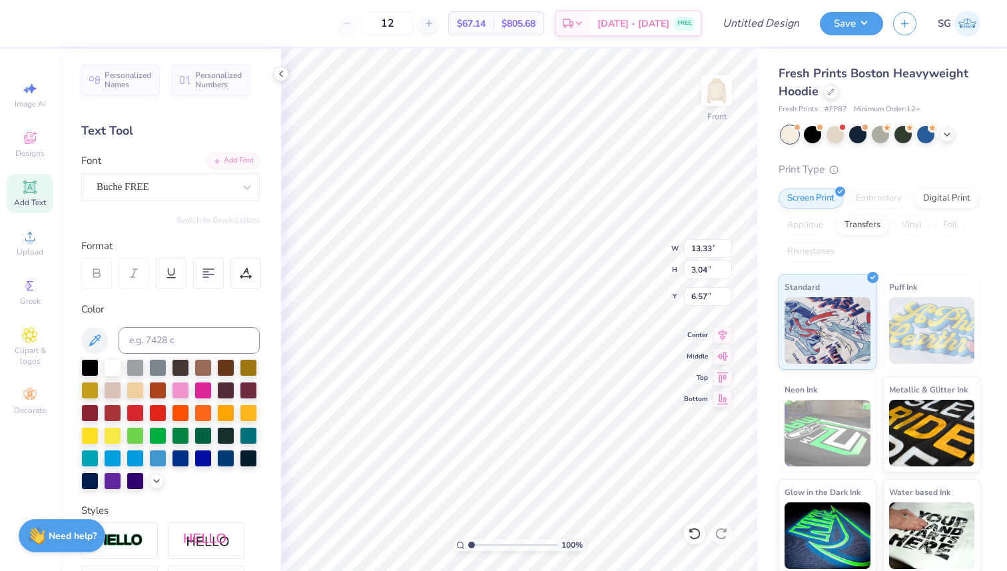
type input "11.28"
type input "10.19"
type input "10.44"
type input "9.65"
click at [723, 100] on img at bounding box center [716, 90] width 53 height 53
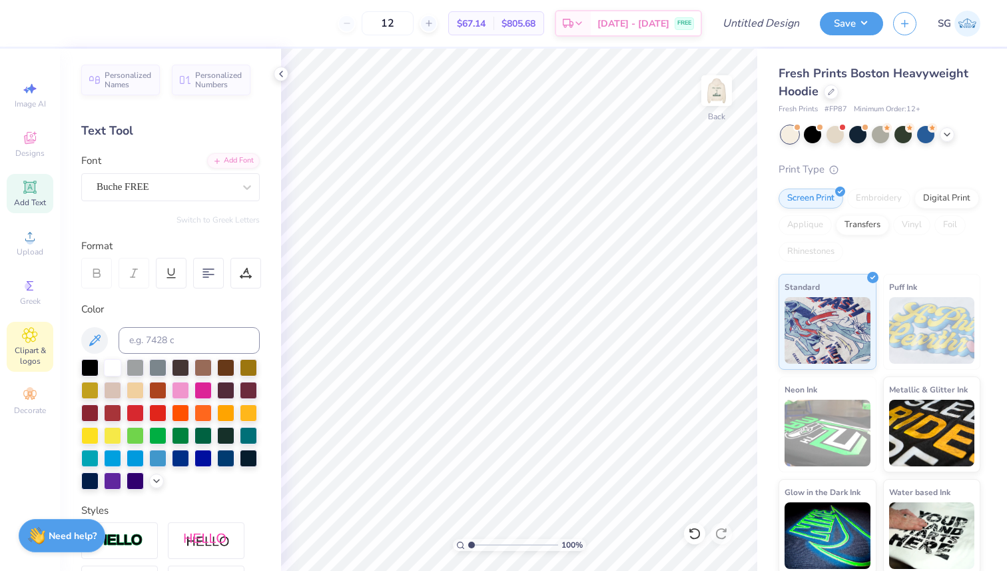
click at [33, 342] on icon at bounding box center [29, 335] width 15 height 16
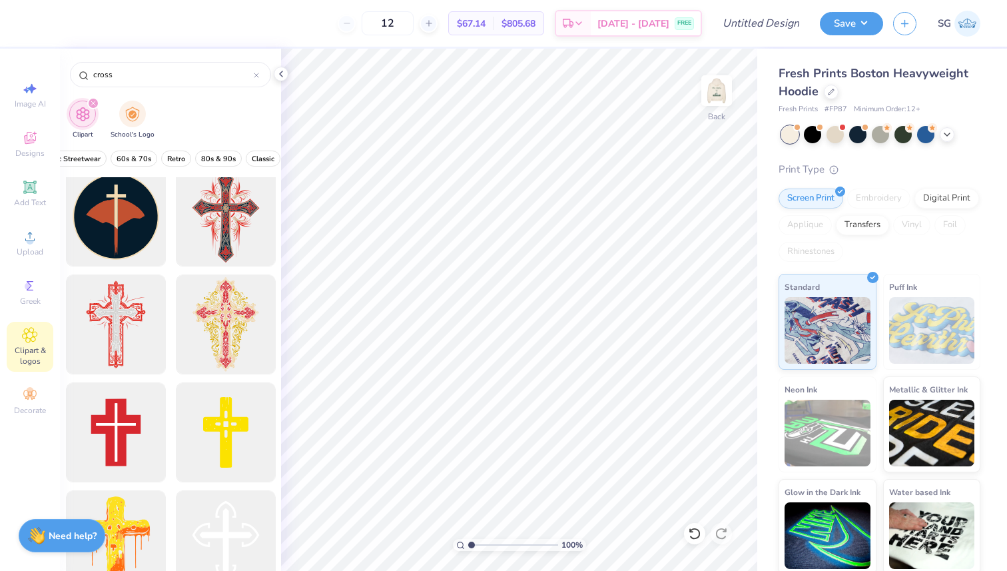
scroll to position [0, 278]
click at [131, 111] on img "filter for School's Logo" at bounding box center [132, 112] width 15 height 15
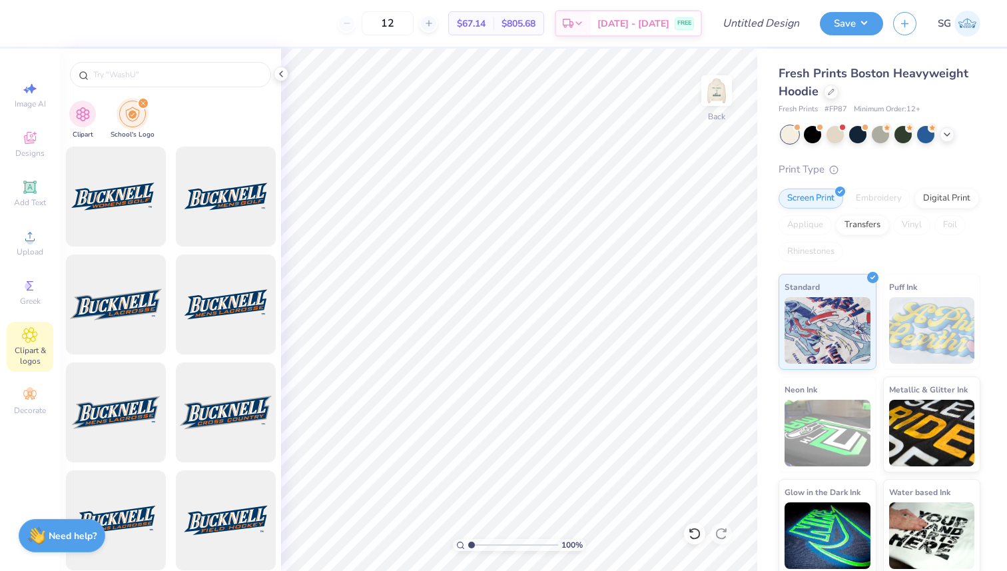
click at [142, 105] on icon "filter for School's Logo" at bounding box center [143, 103] width 5 height 5
click at [87, 116] on img "filter for Clipart" at bounding box center [82, 112] width 15 height 15
type input "cross"
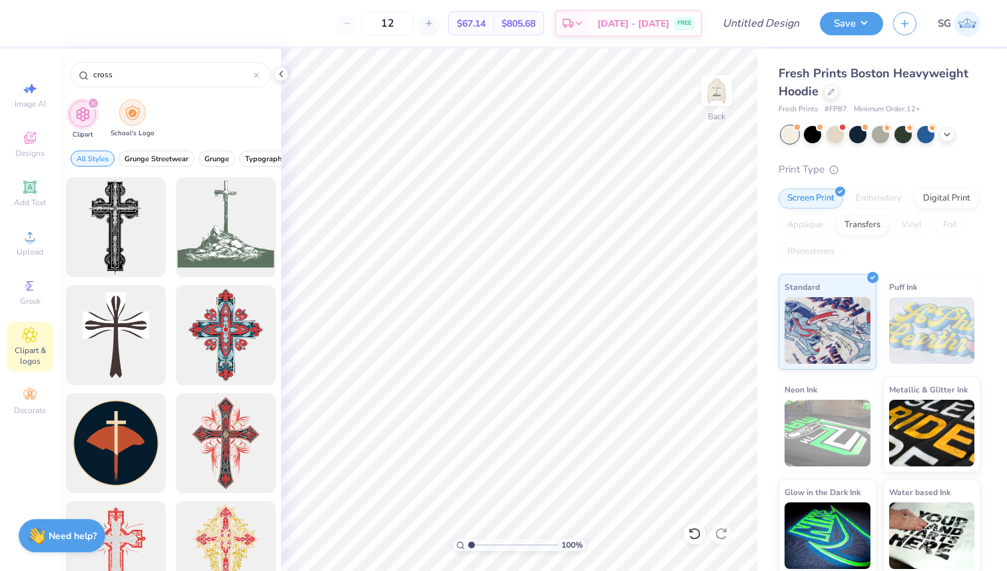
click at [127, 120] on div "filter for School's Logo" at bounding box center [132, 112] width 27 height 27
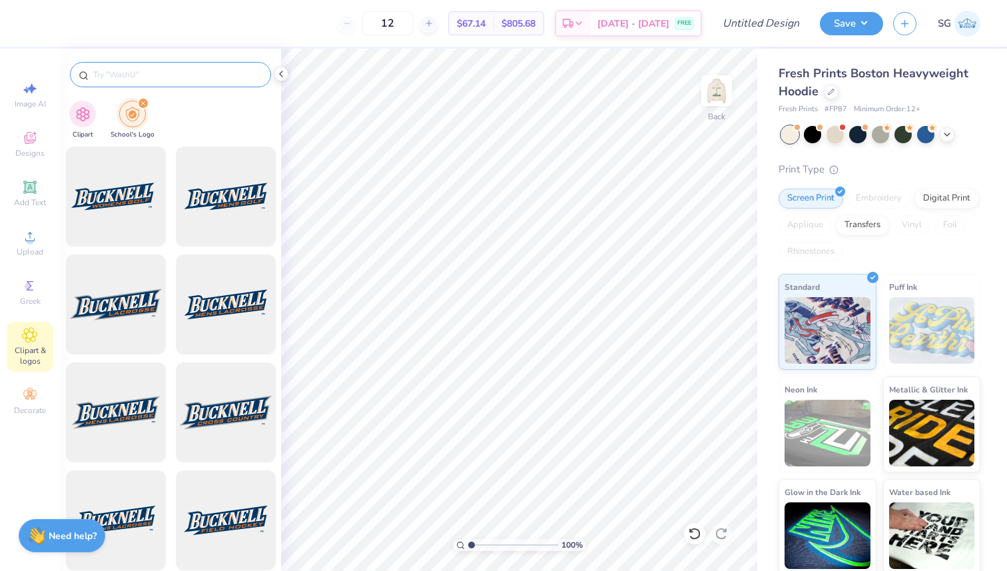
click at [141, 79] on input "text" at bounding box center [177, 74] width 170 height 13
type input "UNT"
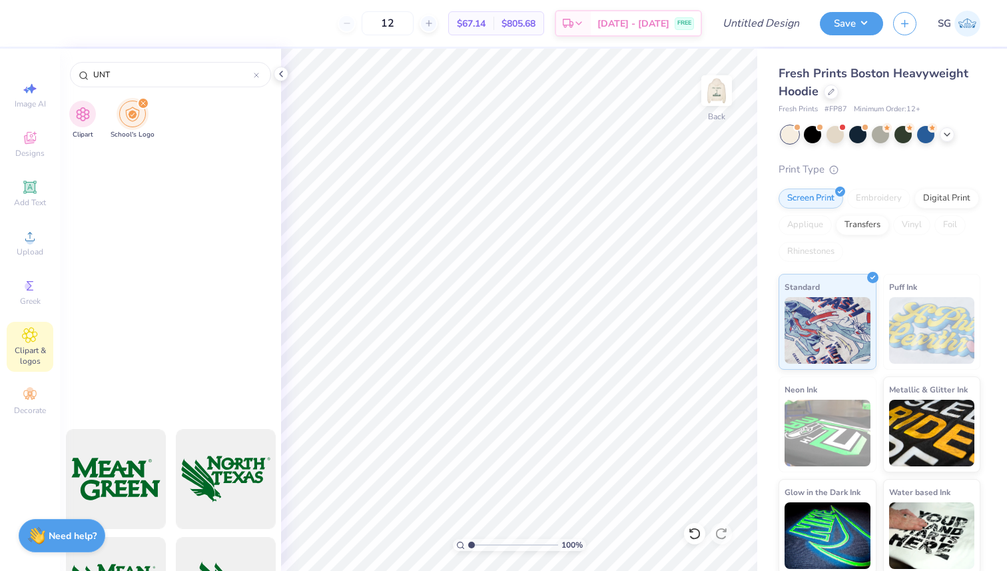
scroll to position [0, 0]
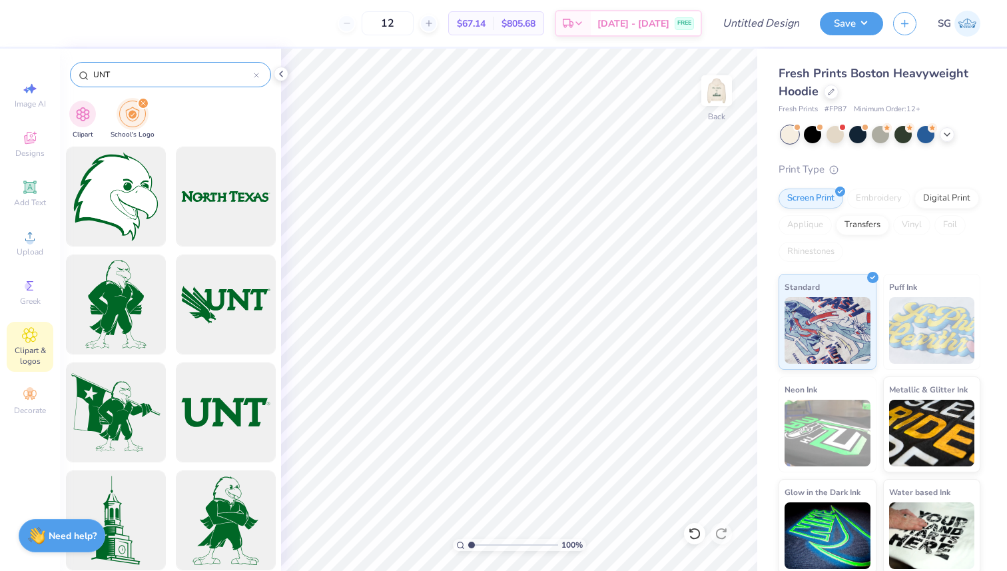
click at [257, 73] on icon at bounding box center [256, 75] width 5 height 5
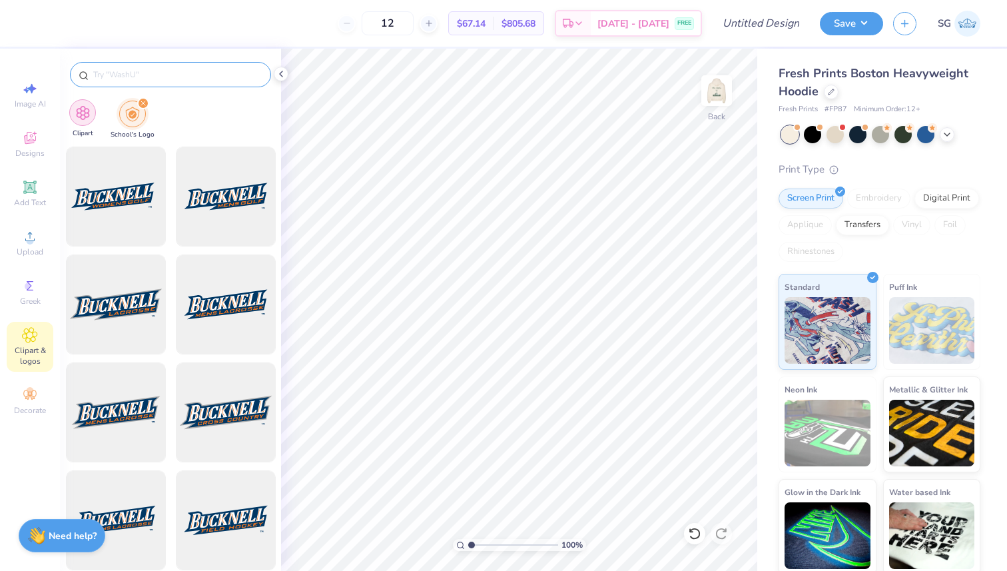
click at [87, 118] on img "filter for Clipart" at bounding box center [82, 112] width 15 height 15
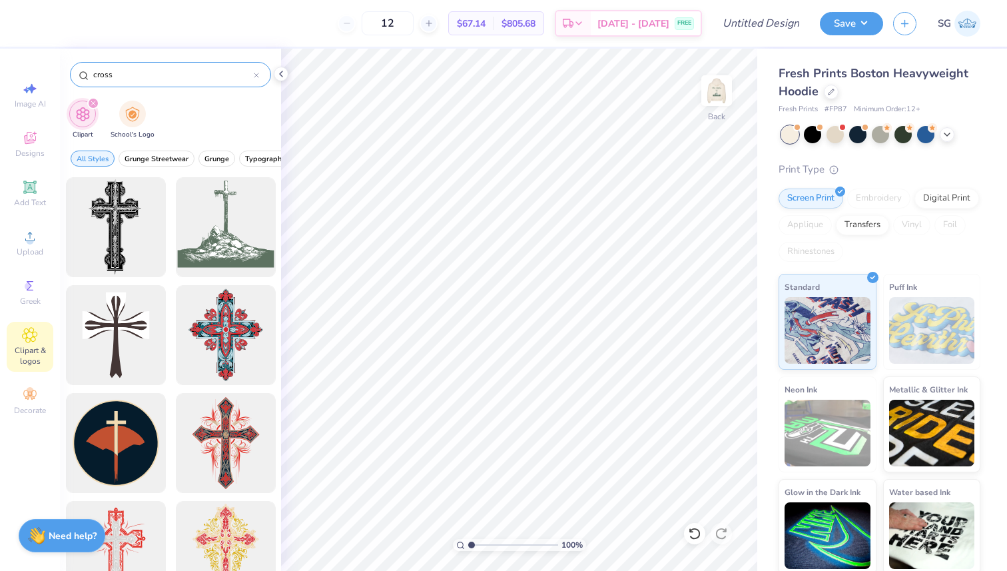
click at [191, 71] on input "cross" at bounding box center [173, 74] width 162 height 13
drag, startPoint x: 191, startPoint y: 71, endPoint x: 63, endPoint y: 84, distance: 129.2
click at [63, 84] on div "cross" at bounding box center [170, 71] width 221 height 45
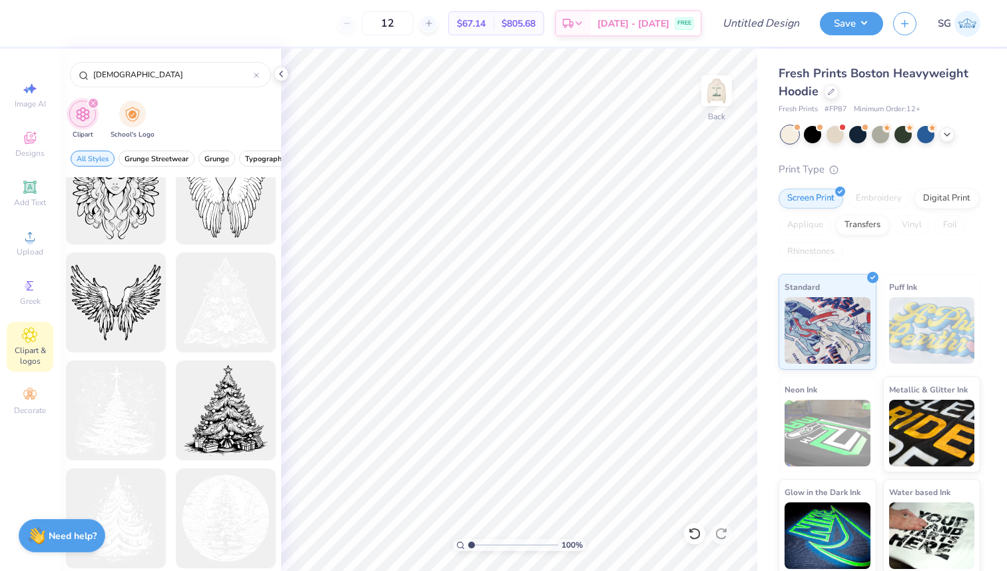
scroll to position [820, 0]
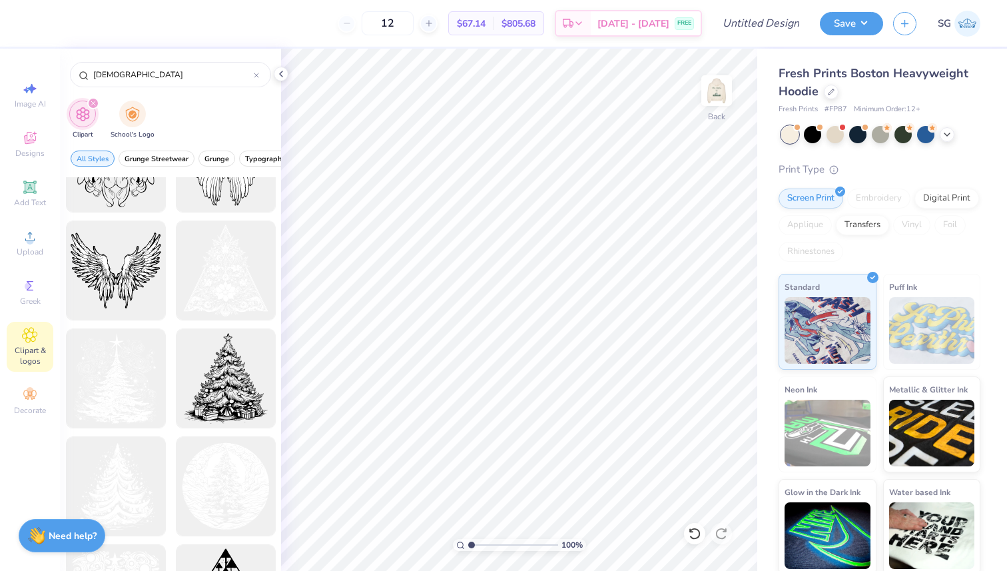
type input "[DEMOGRAPHIC_DATA]"
click at [720, 104] on img at bounding box center [716, 90] width 53 height 53
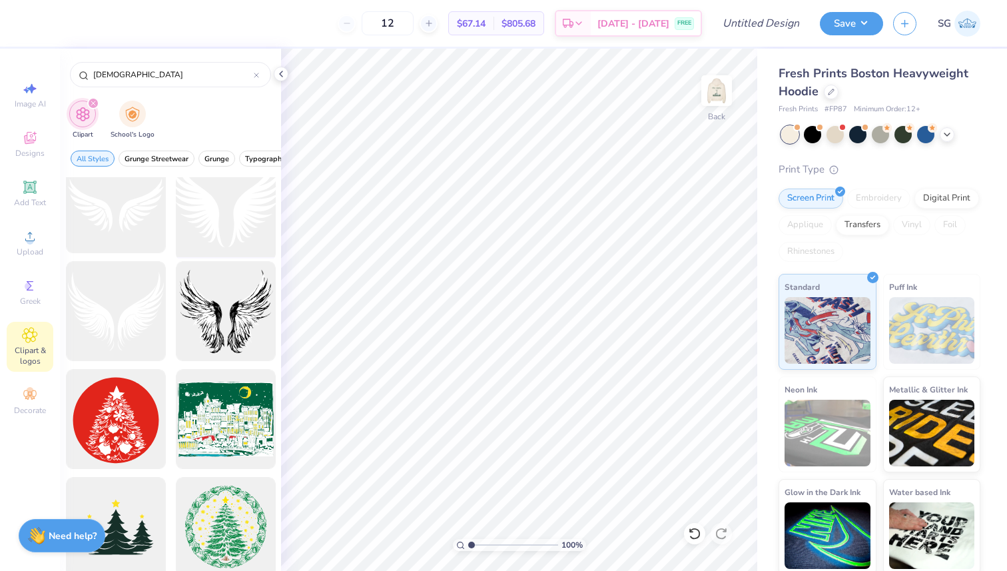
scroll to position [146, 0]
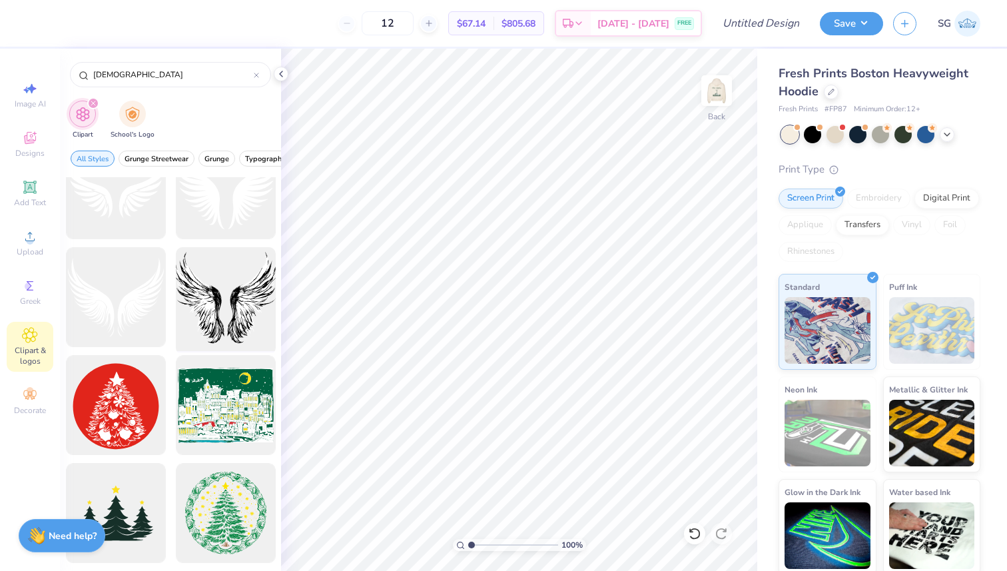
click at [235, 296] on div at bounding box center [225, 297] width 110 height 110
type input "4.97"
type input "4.38"
click at [715, 92] on img at bounding box center [716, 90] width 53 height 53
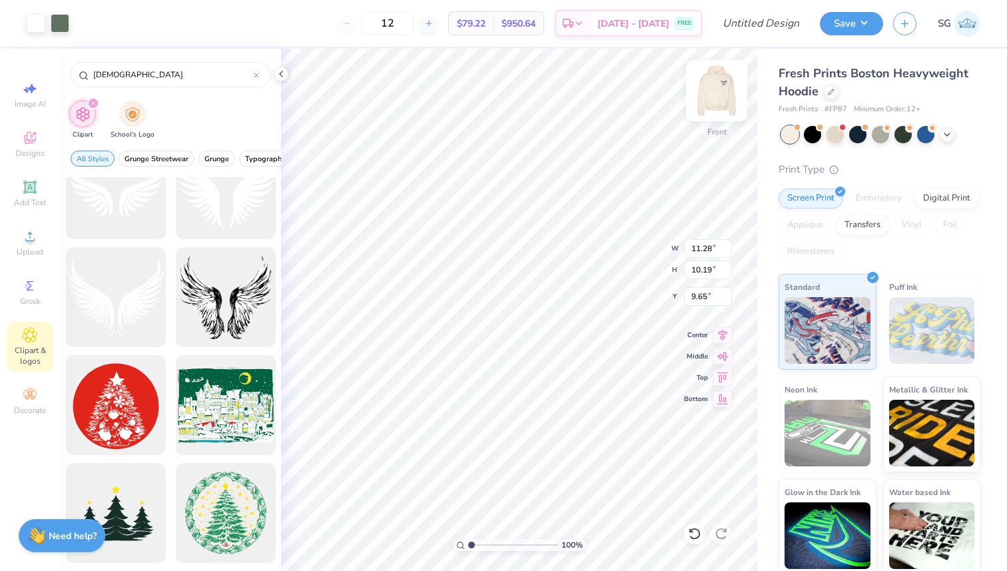
type input "6.57"
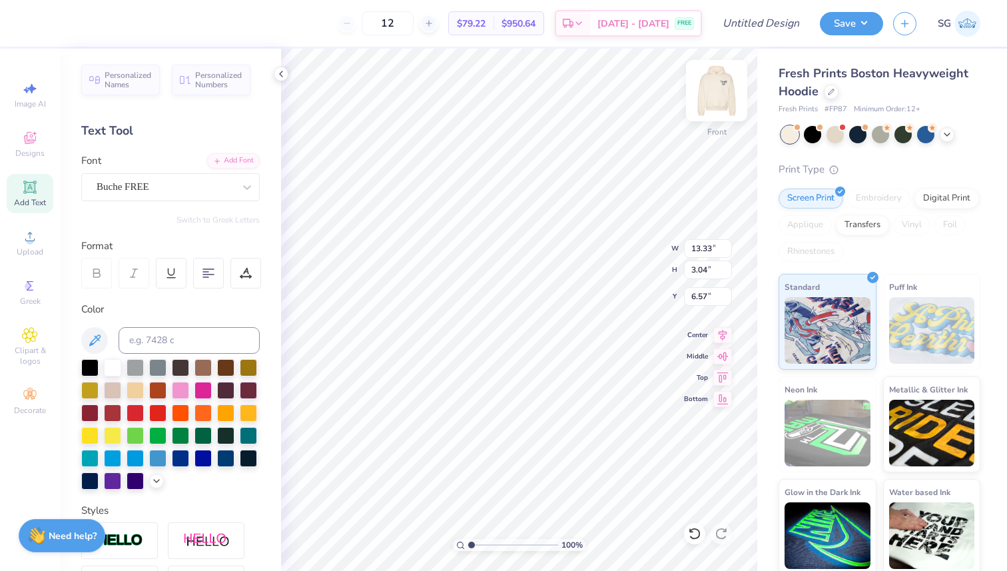
type input "11.28"
type input "10.19"
type textarea "Chi Alpha"
type input "5.90"
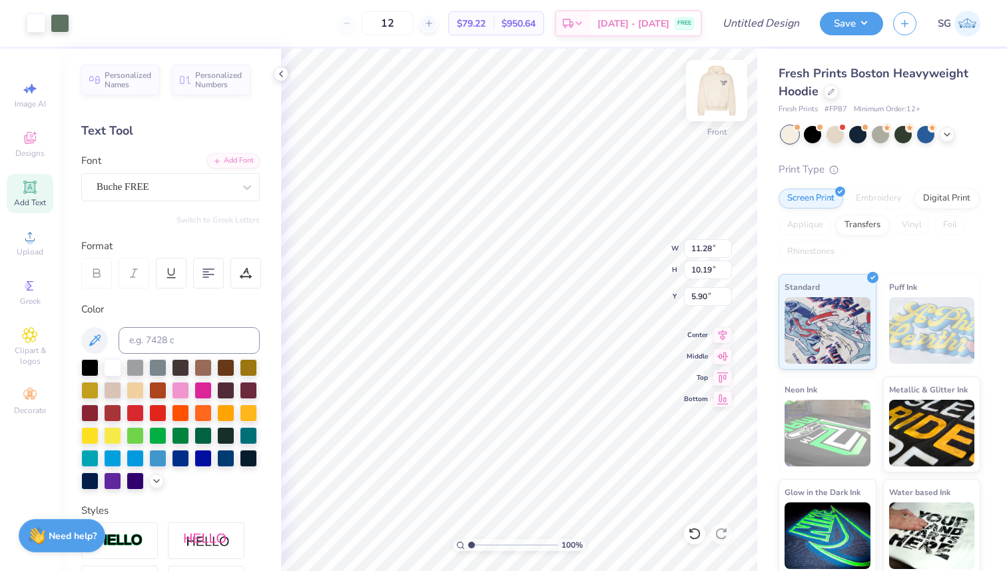
type input "14.18"
type input "3.04"
type input "6.57"
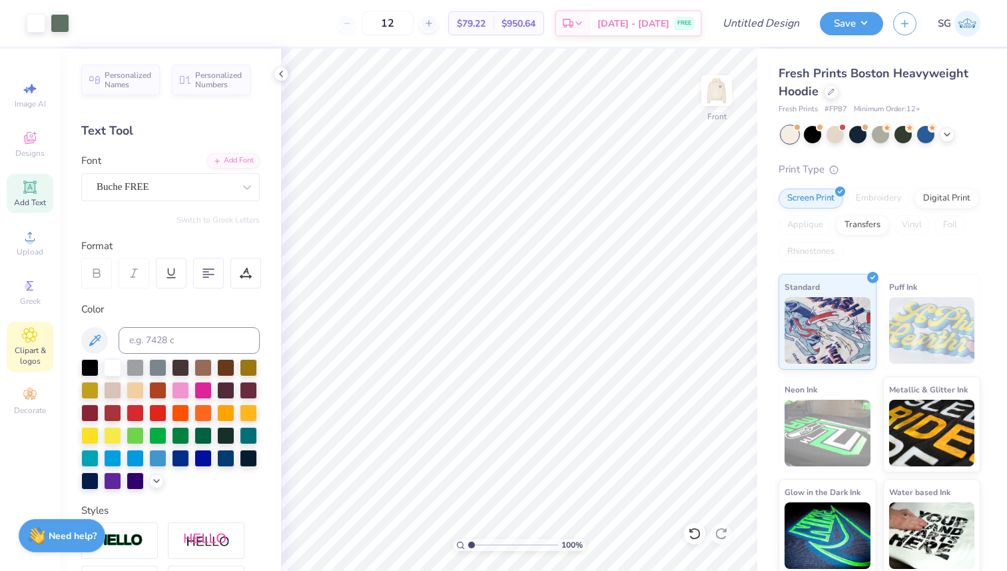
click at [33, 342] on icon at bounding box center [29, 335] width 15 height 16
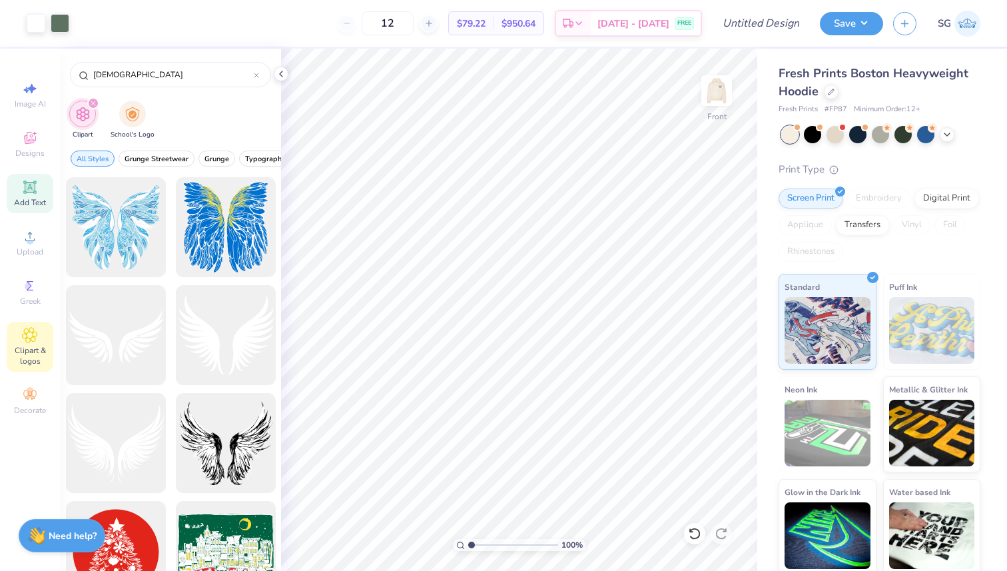
click at [42, 199] on span "Add Text" at bounding box center [30, 202] width 32 height 11
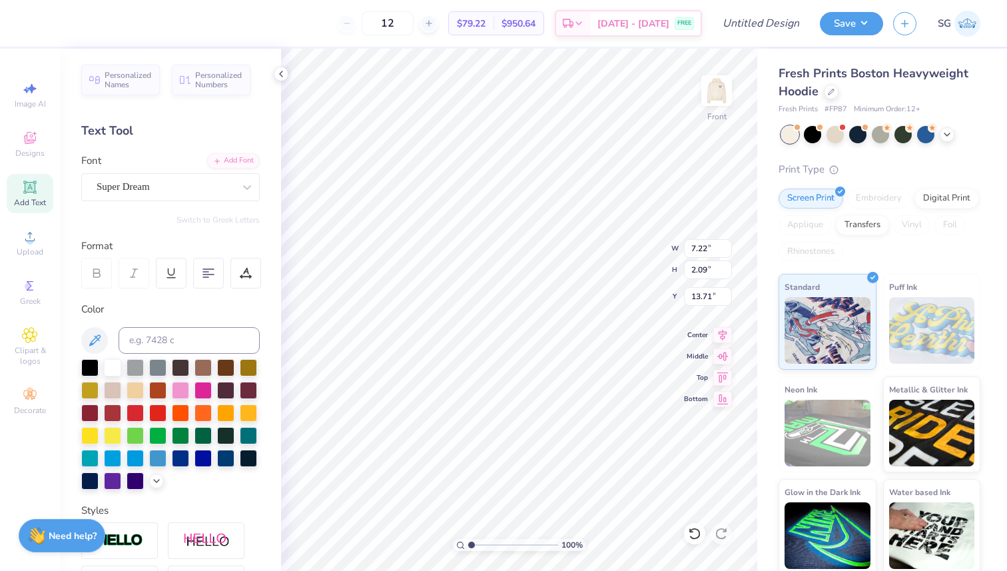
type input "16.10"
click at [210, 181] on div "Super Dream" at bounding box center [165, 186] width 140 height 21
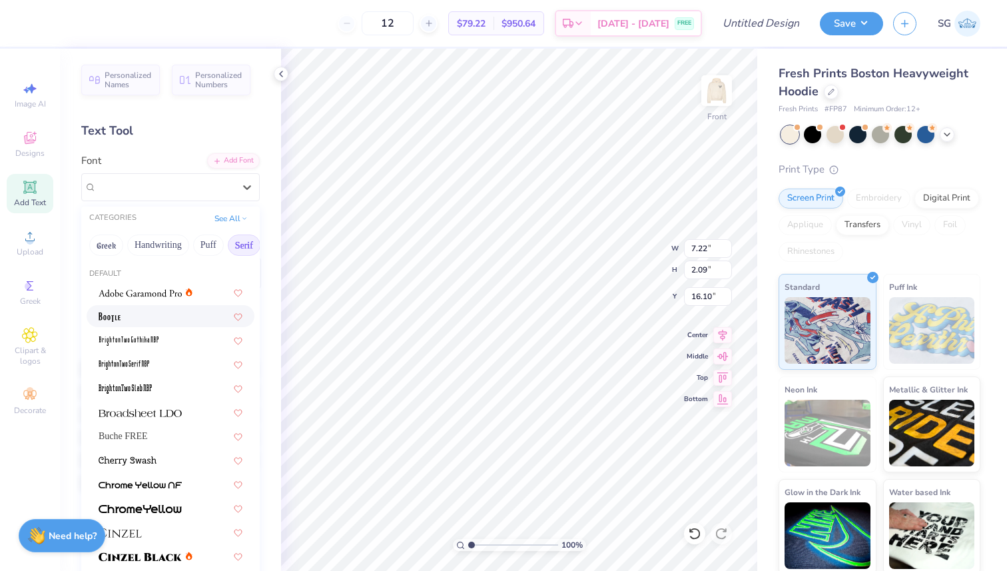
click at [192, 312] on div at bounding box center [171, 316] width 144 height 14
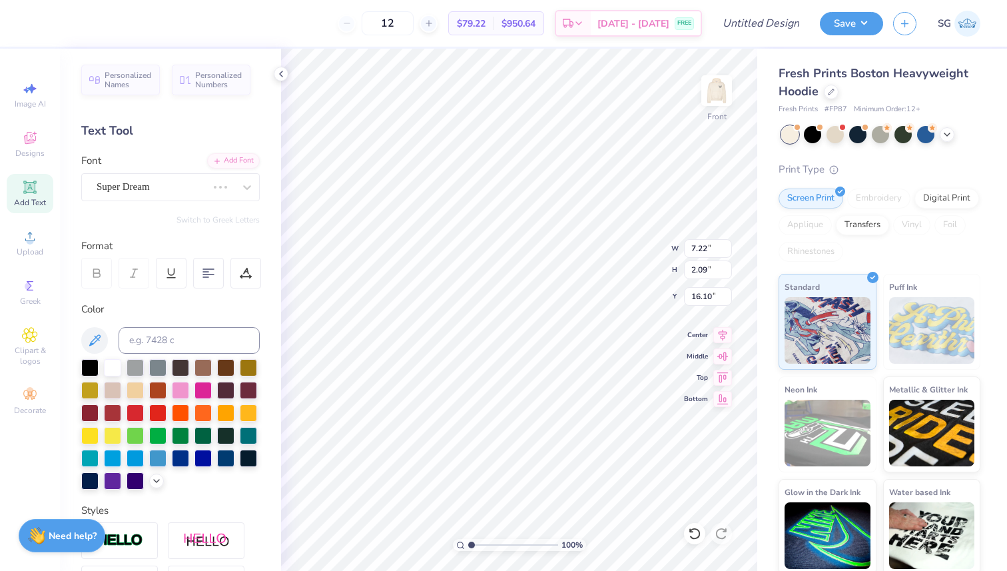
type input "6.07"
type input "2.83"
type input "15.72"
type textarea "Campus Ministry"
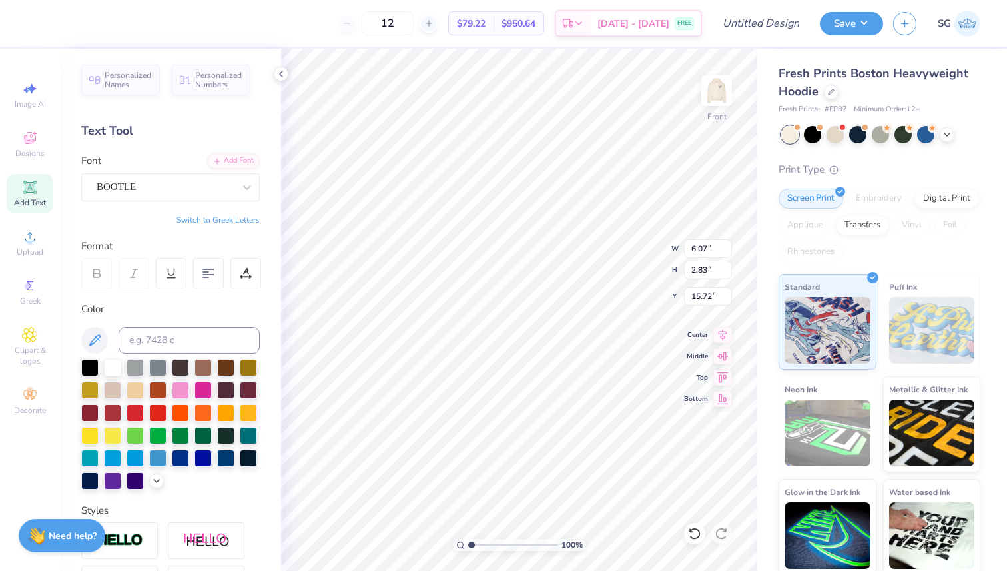
scroll to position [0, 3]
click at [97, 339] on icon at bounding box center [94, 339] width 11 height 11
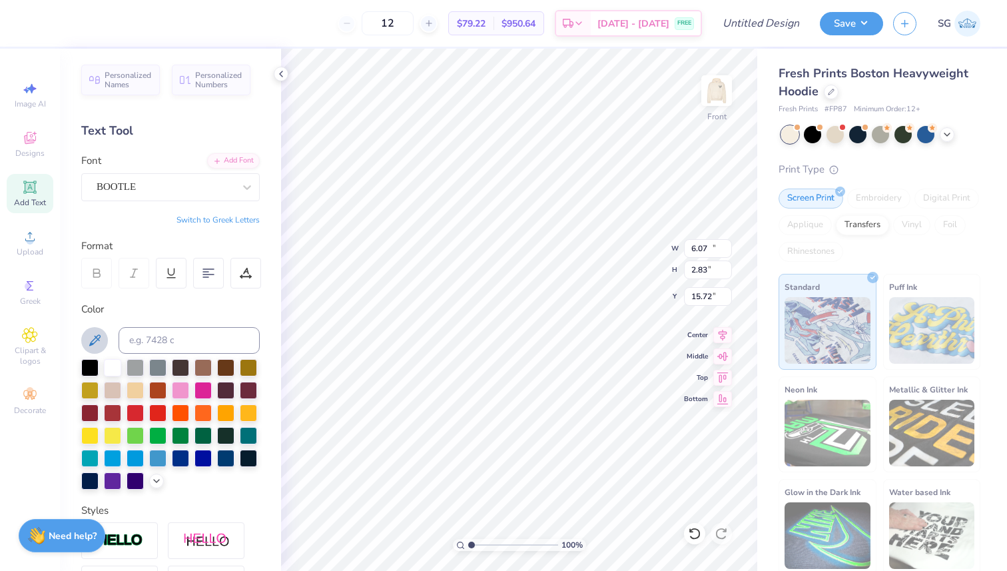
type input "18.36"
type input "1.85"
type input "16.21"
type input "10.81"
type input "1.09"
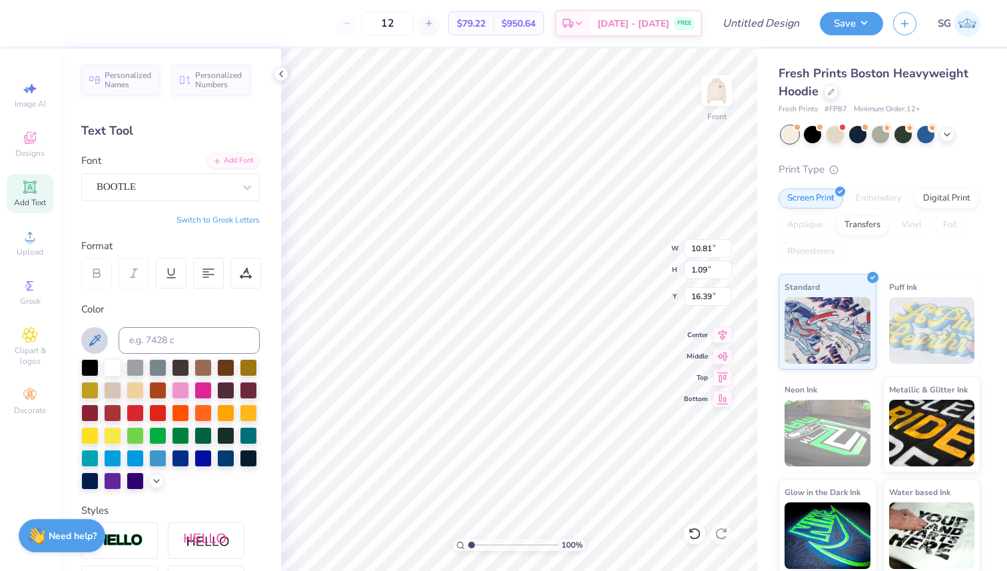
type input "16.39"
type input "14.18"
type input "3.04"
type input "6.55"
type input "11.28"
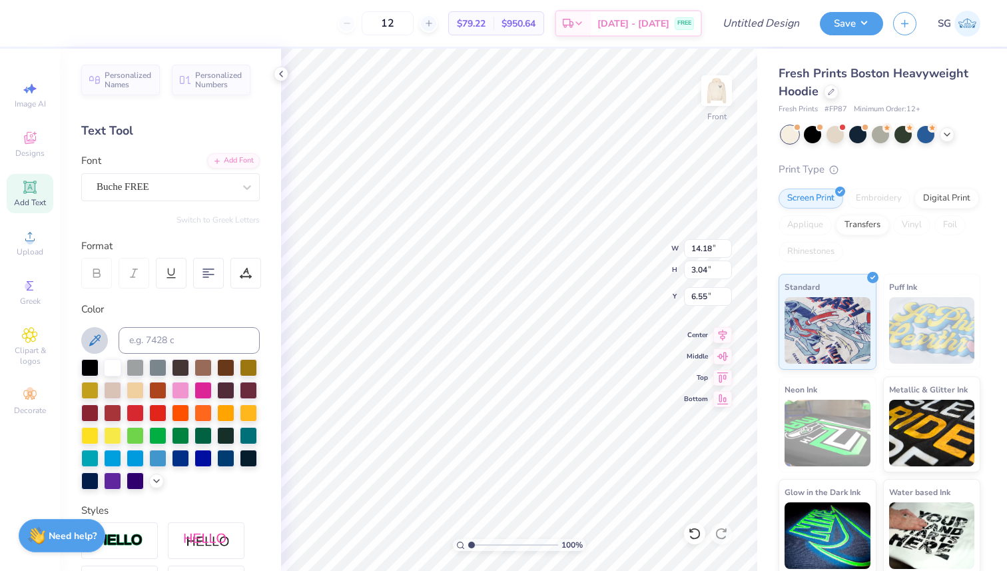
type input "10.19"
type input "5.86"
